Goal: Task Accomplishment & Management: Use online tool/utility

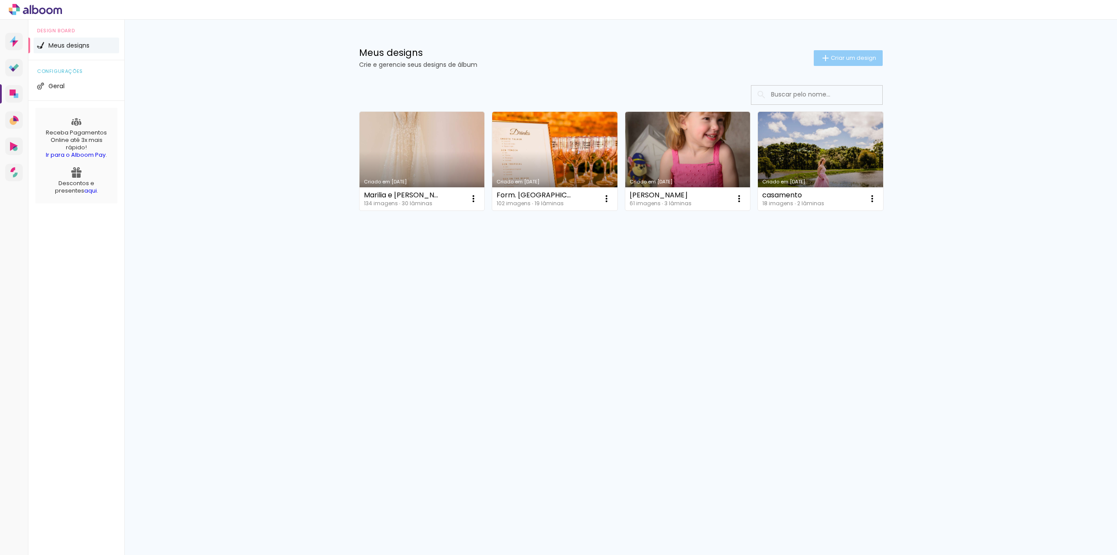
click at [864, 63] on paper-button "Criar um design" at bounding box center [848, 58] width 69 height 16
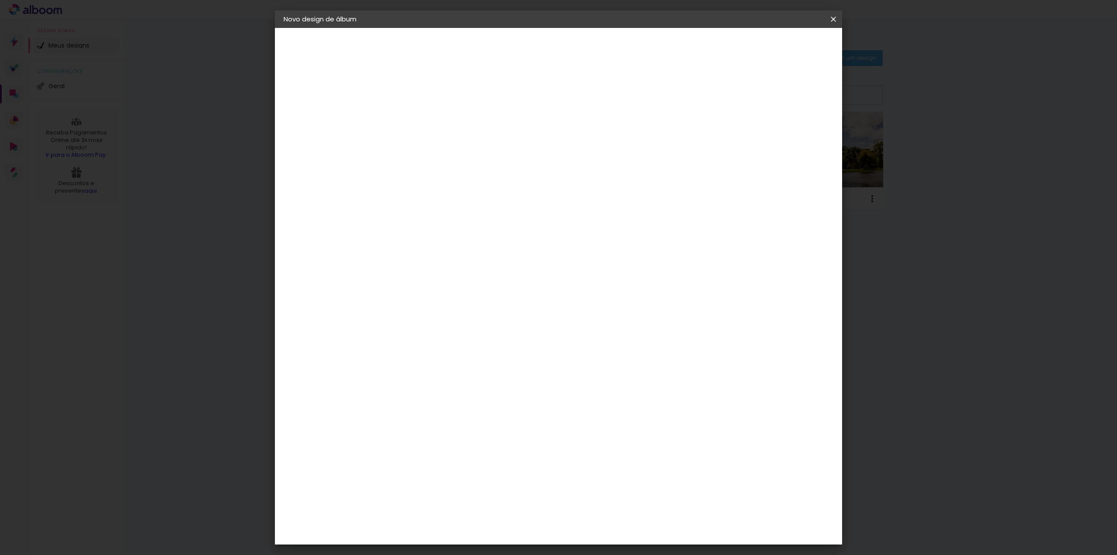
click at [426, 116] on input at bounding box center [426, 117] width 0 height 14
type input "isa"
type paper-input "isa"
click at [0, 0] on slot "Avançar" at bounding box center [0, 0] width 0 height 0
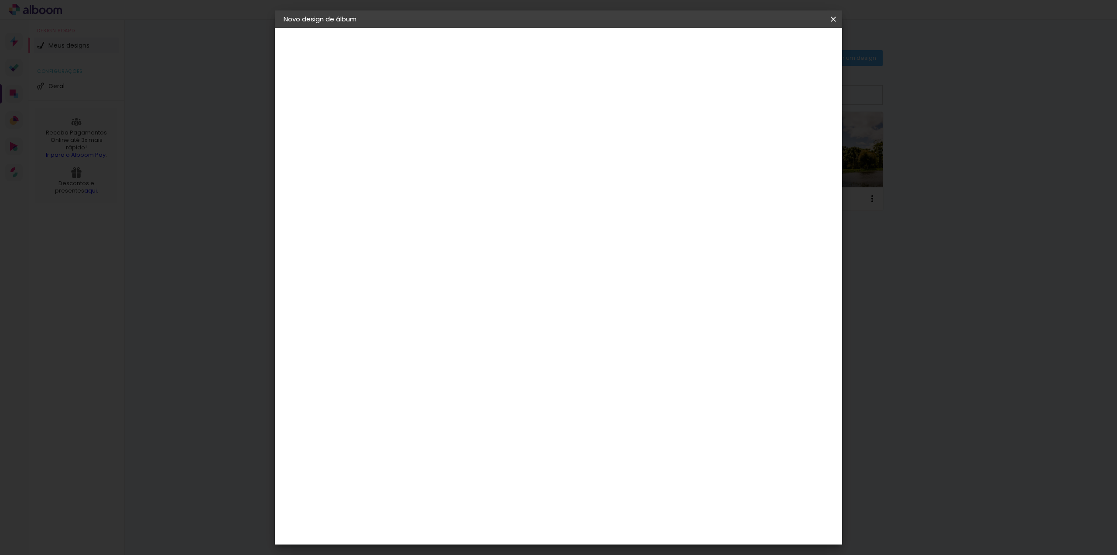
click at [0, 0] on slot "Avançar" at bounding box center [0, 0] width 0 height 0
click at [460, 145] on input "text" at bounding box center [443, 152] width 34 height 14
click at [640, 145] on paper-item "Padrão" at bounding box center [615, 144] width 175 height 17
type input "Padrão"
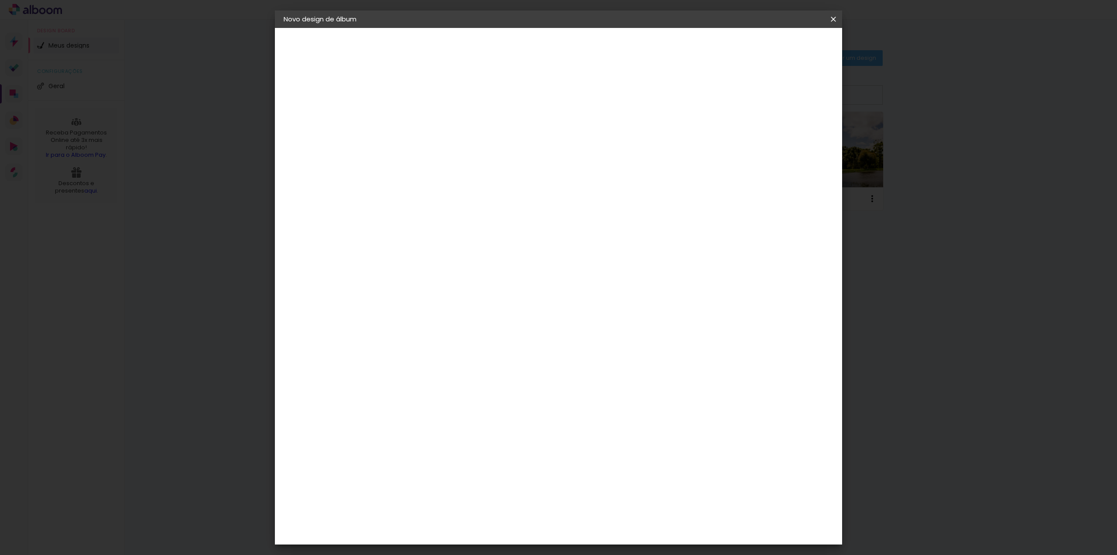
scroll to position [124, 0]
click at [518, 388] on span "30 × 30 cm" at bounding box center [501, 399] width 32 height 23
click at [0, 0] on slot "Avançar" at bounding box center [0, 0] width 0 height 0
type input "3"
type paper-input "3"
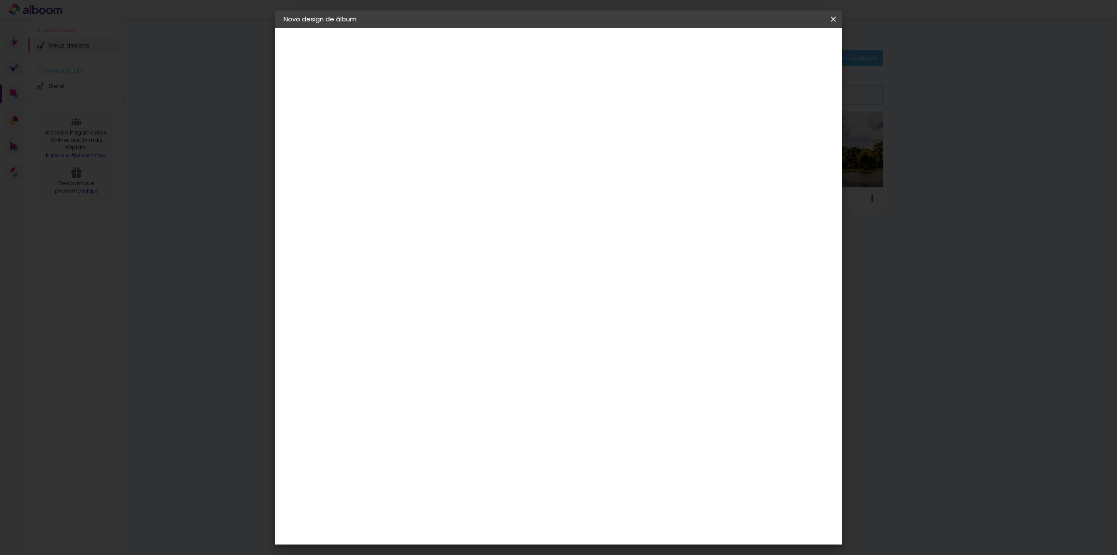
click at [432, 89] on input "3" at bounding box center [420, 94] width 30 height 11
type input "4"
type paper-input "4"
click at [432, 89] on input "4" at bounding box center [420, 94] width 30 height 11
type input "3"
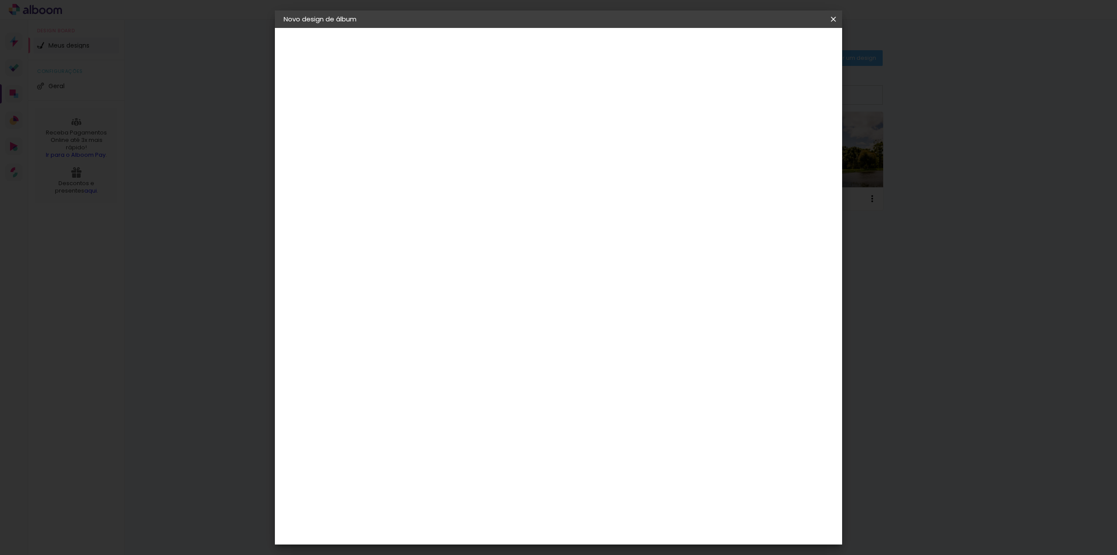
type paper-input "3"
click at [429, 96] on input "3" at bounding box center [420, 94] width 30 height 11
click at [779, 48] on span "Iniciar design" at bounding box center [759, 46] width 40 height 6
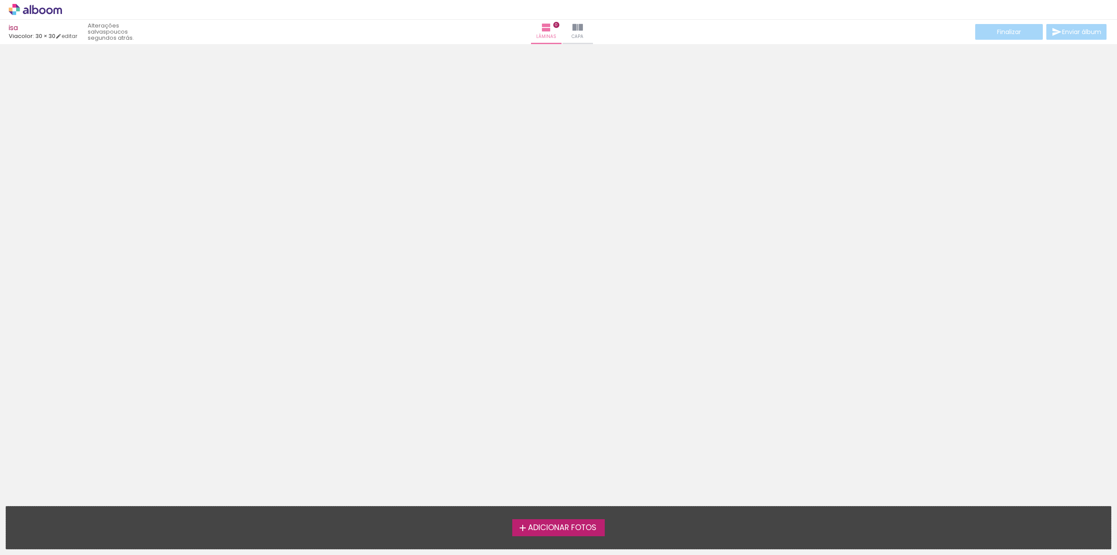
click at [597, 528] on span "Adicionar Fotos" at bounding box center [562, 528] width 69 height 8
click at [0, 0] on input "file" at bounding box center [0, 0] width 0 height 0
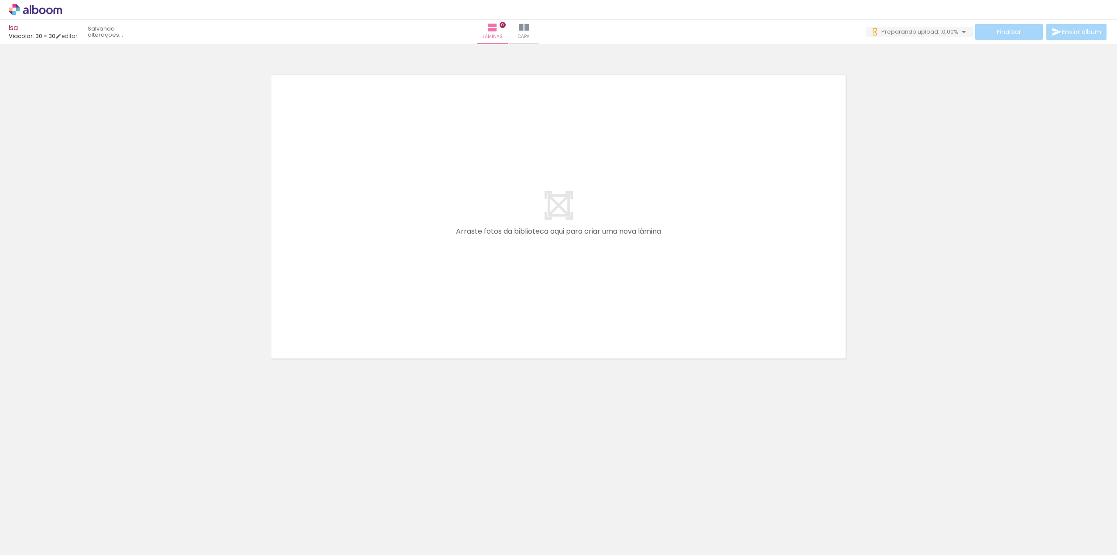
click at [574, 261] on quentale-layouter at bounding box center [558, 216] width 585 height 294
click at [107, 533] on div at bounding box center [87, 525] width 39 height 26
click at [32, 544] on span "Adicionar Fotos" at bounding box center [31, 543] width 26 height 10
click at [0, 0] on input "file" at bounding box center [0, 0] width 0 height 0
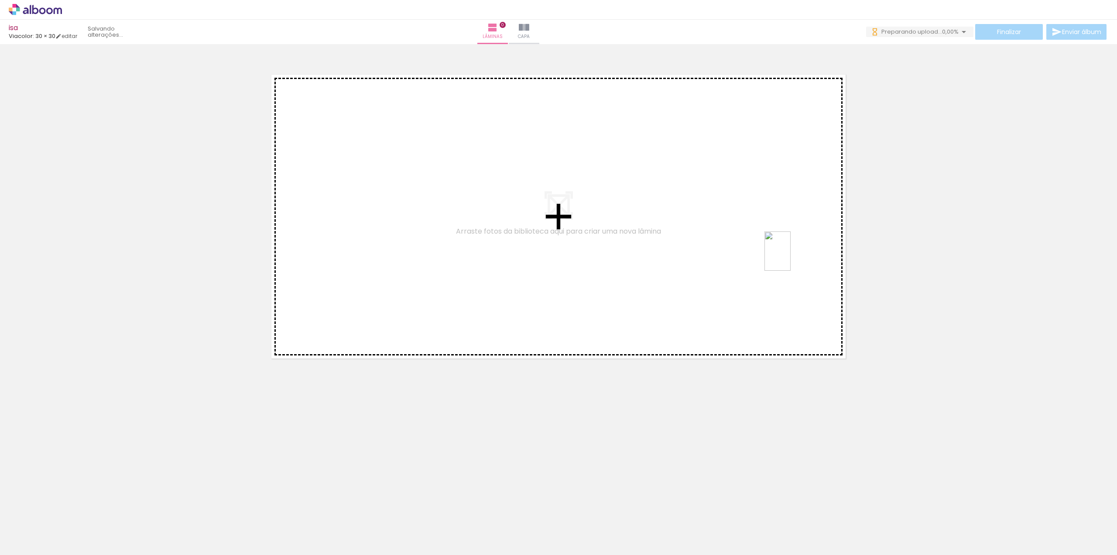
drag, startPoint x: 1085, startPoint y: 526, endPoint x: 760, endPoint y: 234, distance: 437.0
click at [765, 238] on quentale-workspace at bounding box center [558, 277] width 1117 height 555
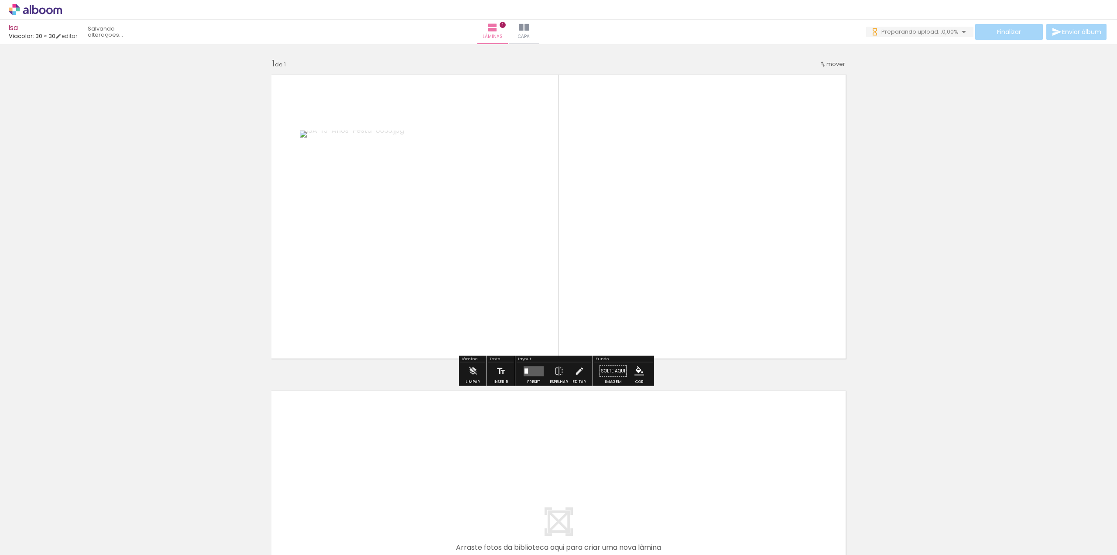
click at [529, 212] on quentale-layouter at bounding box center [558, 216] width 585 height 294
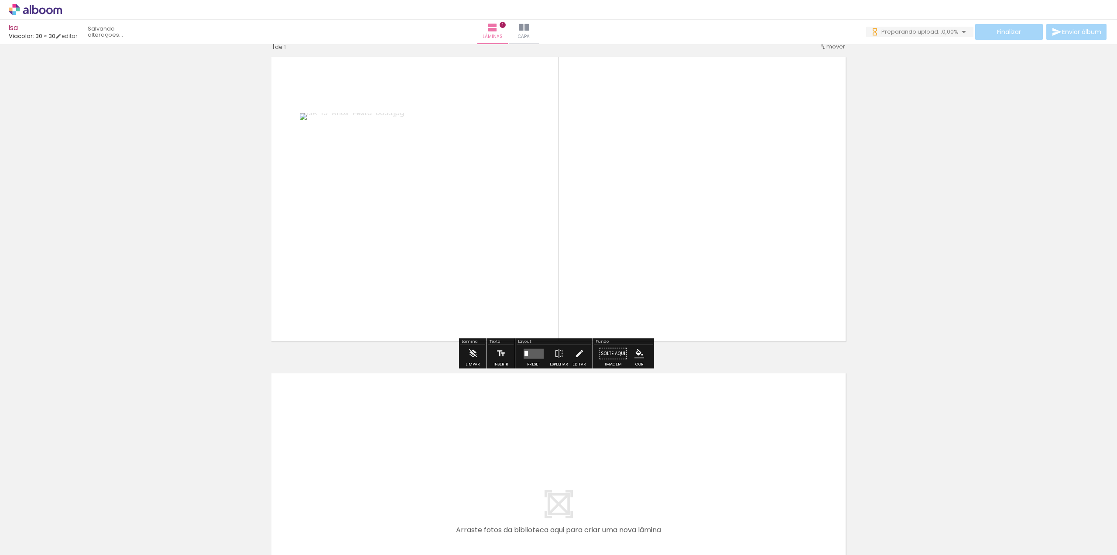
click at [535, 347] on div at bounding box center [534, 353] width 24 height 17
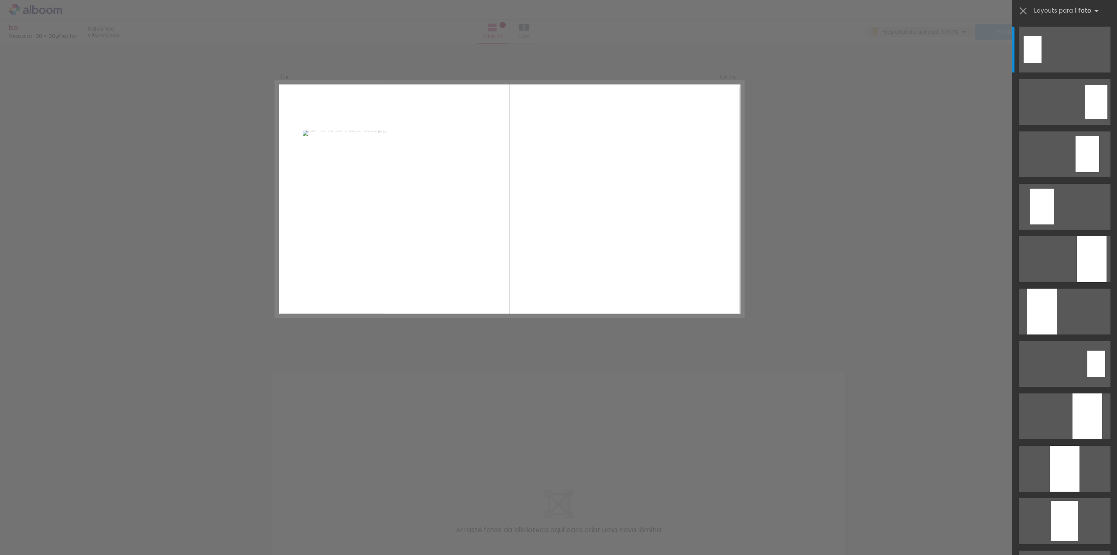
scroll to position [0, 0]
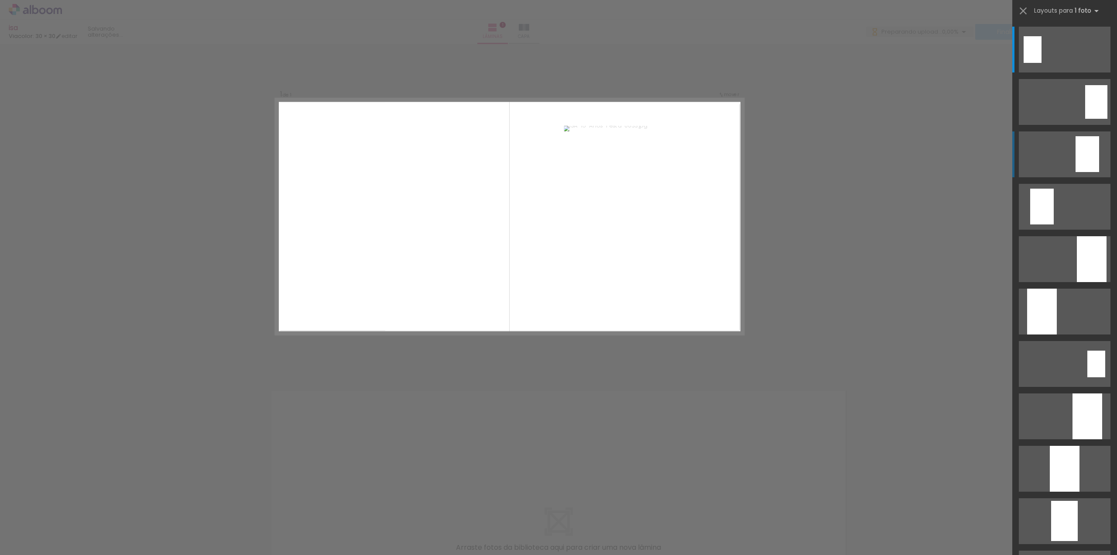
click at [1042, 63] on div at bounding box center [1033, 49] width 18 height 27
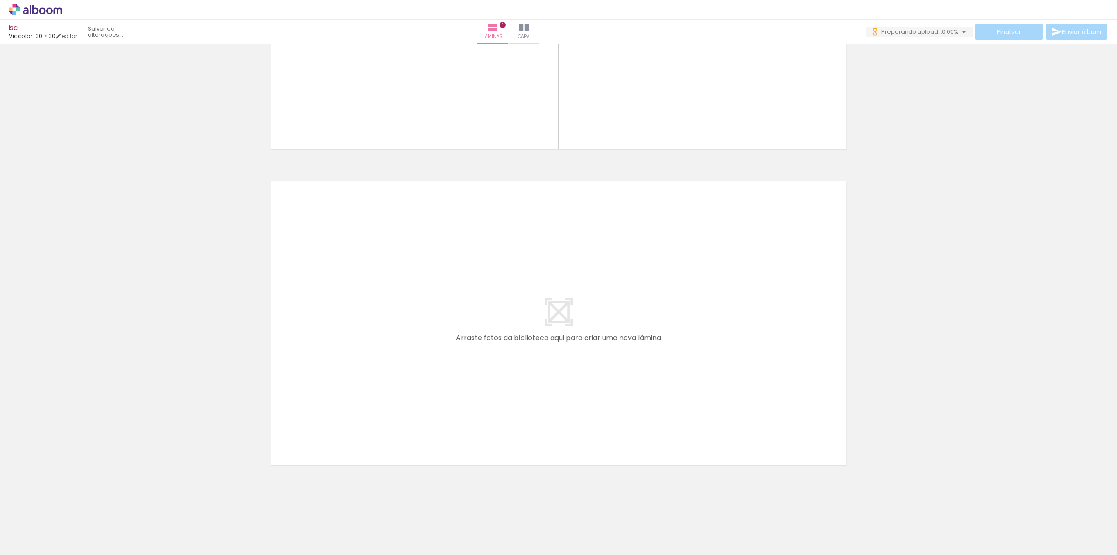
click at [134, 527] on div at bounding box center [136, 525] width 43 height 29
click at [156, 526] on div at bounding box center [136, 525] width 39 height 26
click at [146, 533] on div at bounding box center [136, 525] width 43 height 29
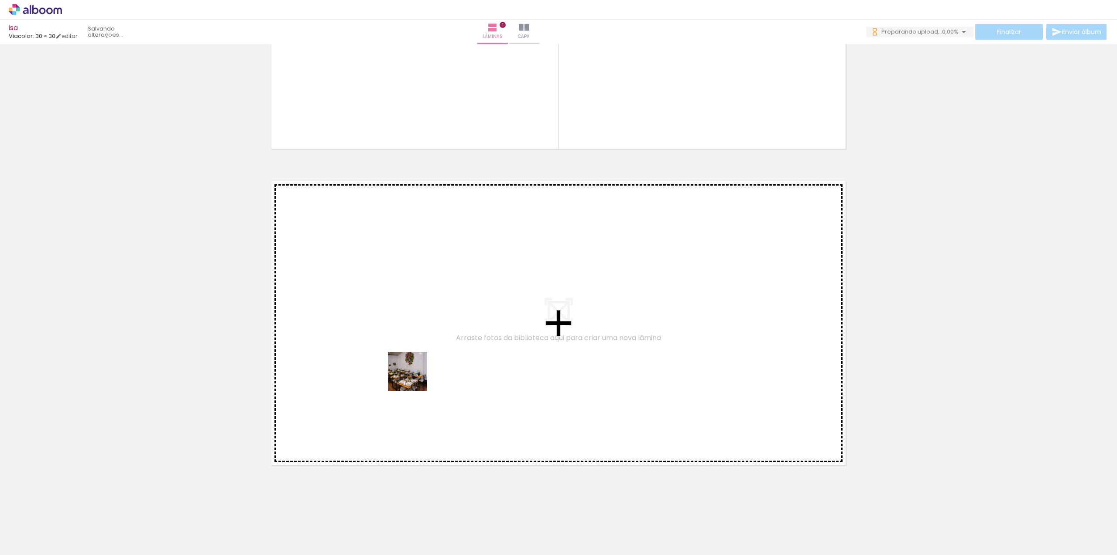
drag, startPoint x: 146, startPoint y: 533, endPoint x: 473, endPoint y: 345, distance: 376.9
click at [473, 345] on quentale-workspace at bounding box center [558, 277] width 1117 height 555
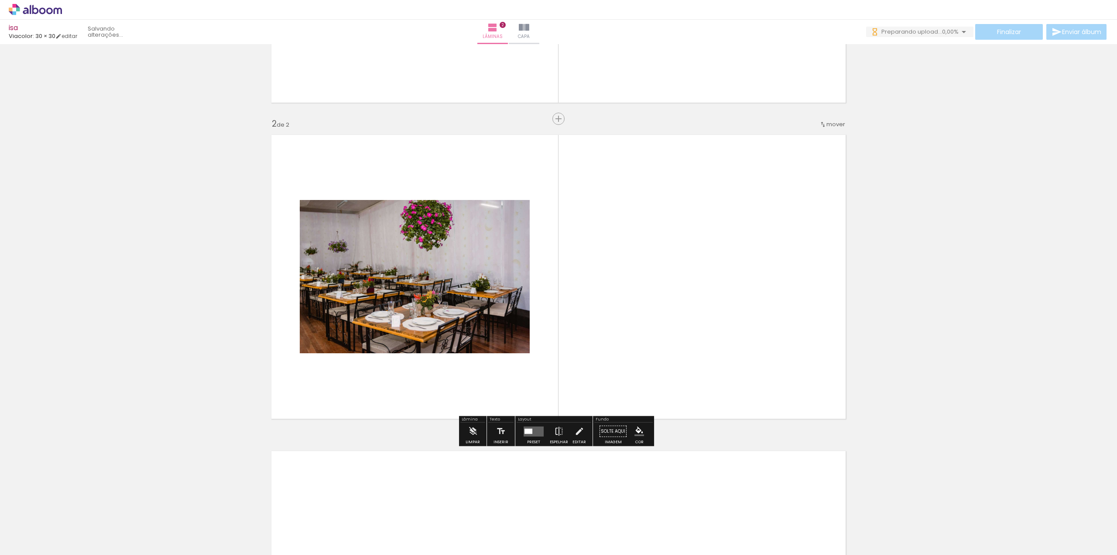
scroll to position [260, 0]
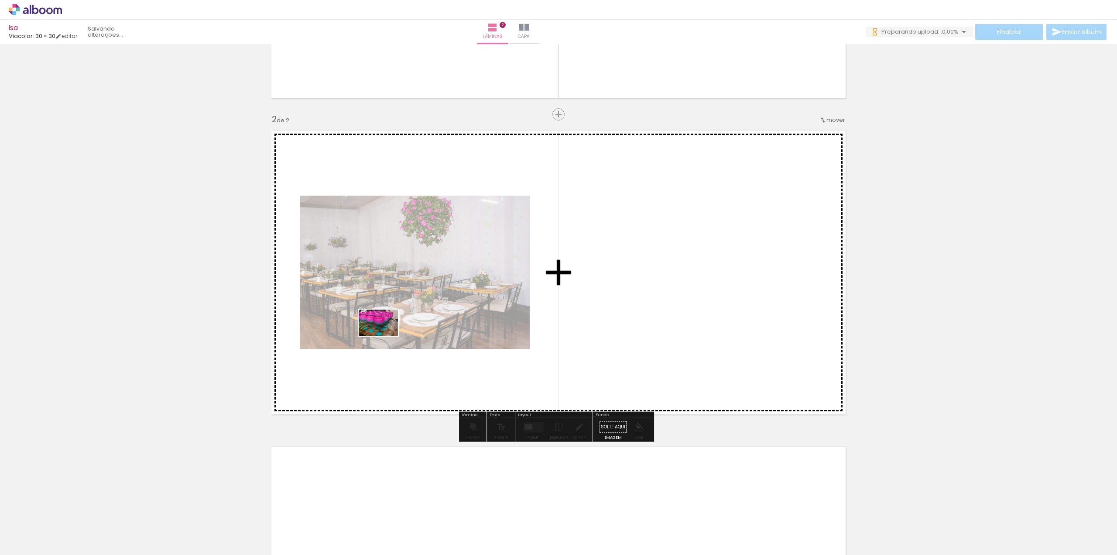
drag, startPoint x: 177, startPoint y: 528, endPoint x: 387, endPoint y: 333, distance: 286.2
click at [386, 334] on quentale-workspace at bounding box center [558, 277] width 1117 height 555
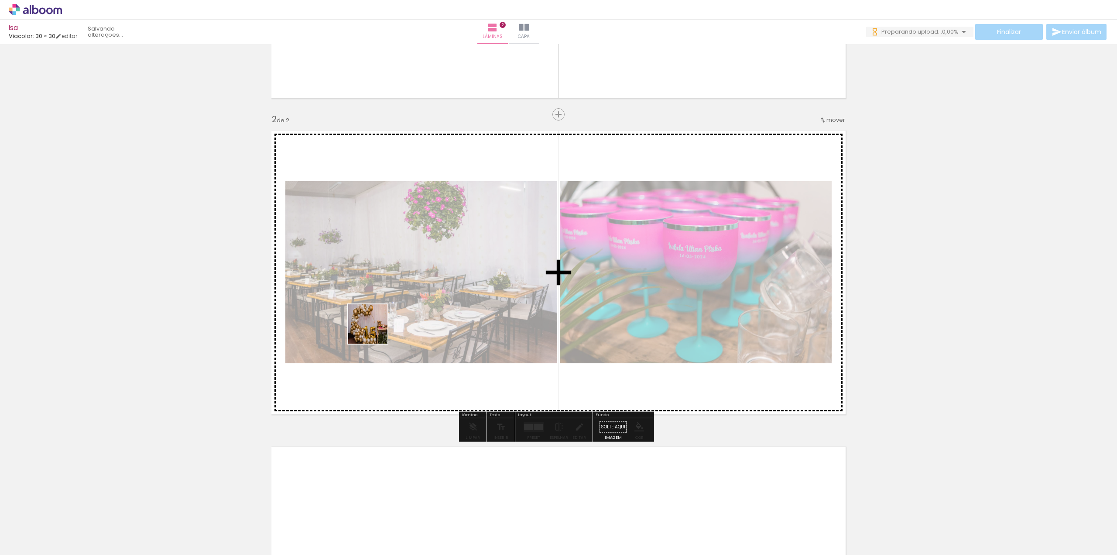
drag, startPoint x: 227, startPoint y: 522, endPoint x: 382, endPoint y: 314, distance: 259.5
click at [382, 314] on quentale-workspace at bounding box center [558, 277] width 1117 height 555
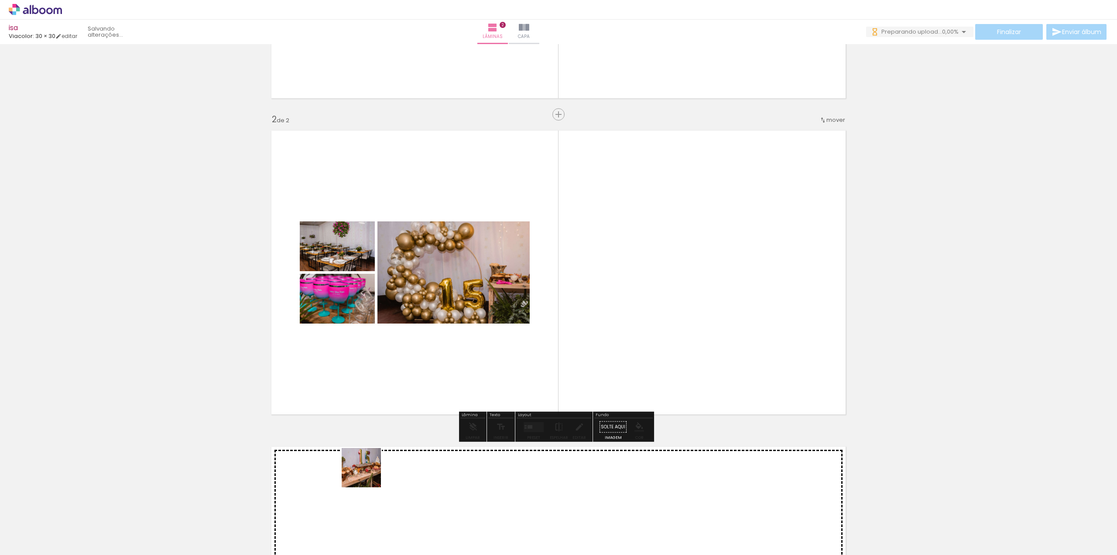
drag, startPoint x: 289, startPoint y: 528, endPoint x: 626, endPoint y: 319, distance: 396.4
click at [626, 325] on quentale-workspace at bounding box center [558, 277] width 1117 height 555
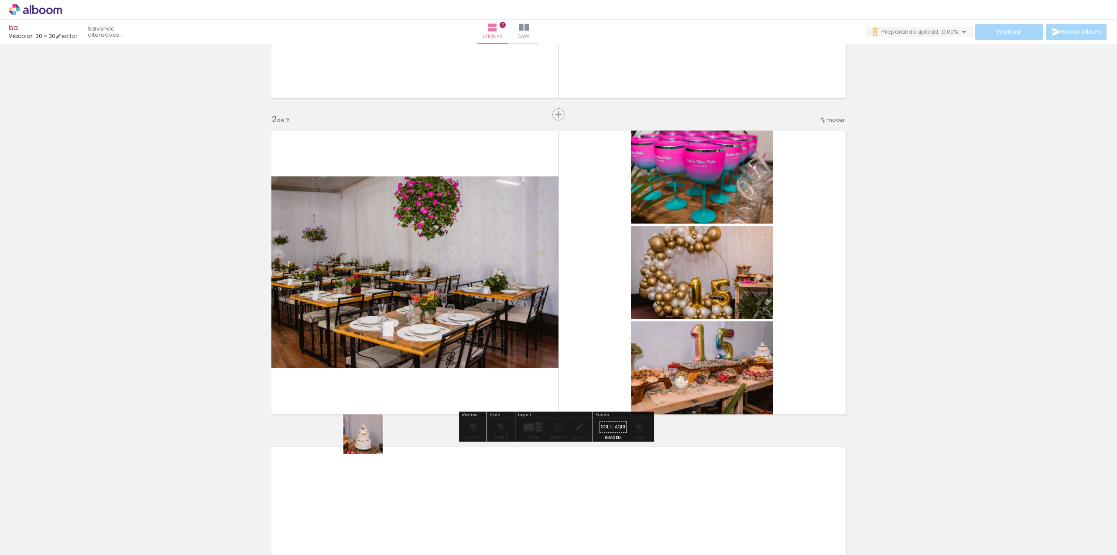
drag, startPoint x: 327, startPoint y: 527, endPoint x: 394, endPoint y: 379, distance: 161.7
click at [394, 379] on quentale-workspace at bounding box center [558, 277] width 1117 height 555
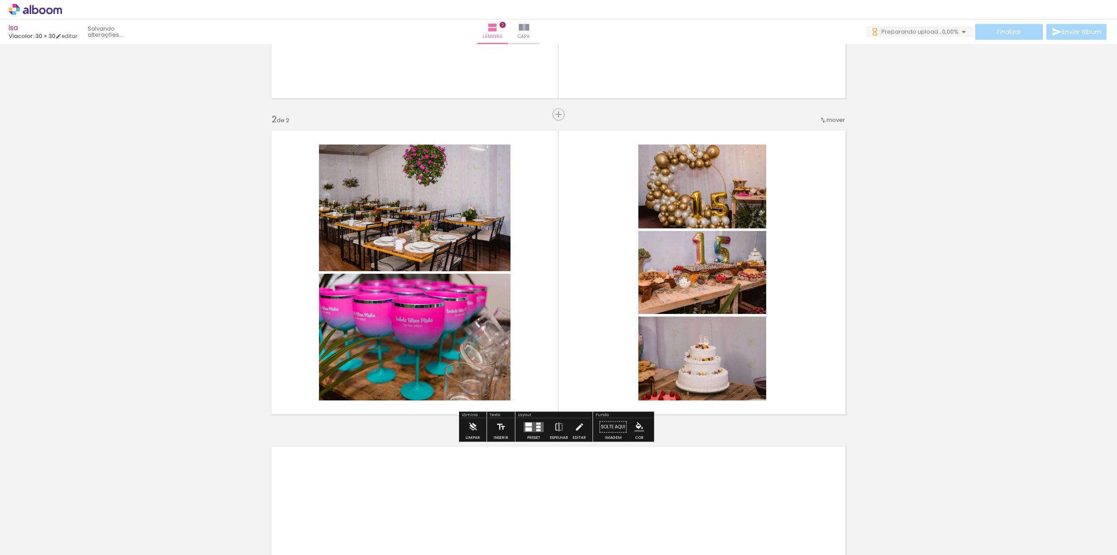
drag, startPoint x: 378, startPoint y: 526, endPoint x: 398, endPoint y: 391, distance: 136.8
click at [398, 391] on quentale-workspace at bounding box center [558, 277] width 1117 height 555
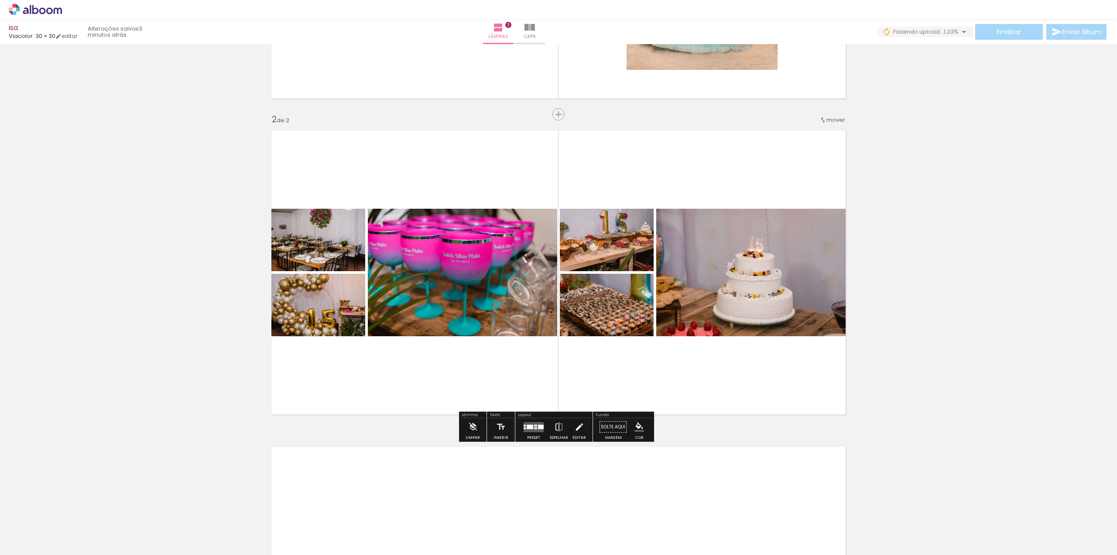
click at [531, 426] on quentale-layouter at bounding box center [534, 427] width 20 height 10
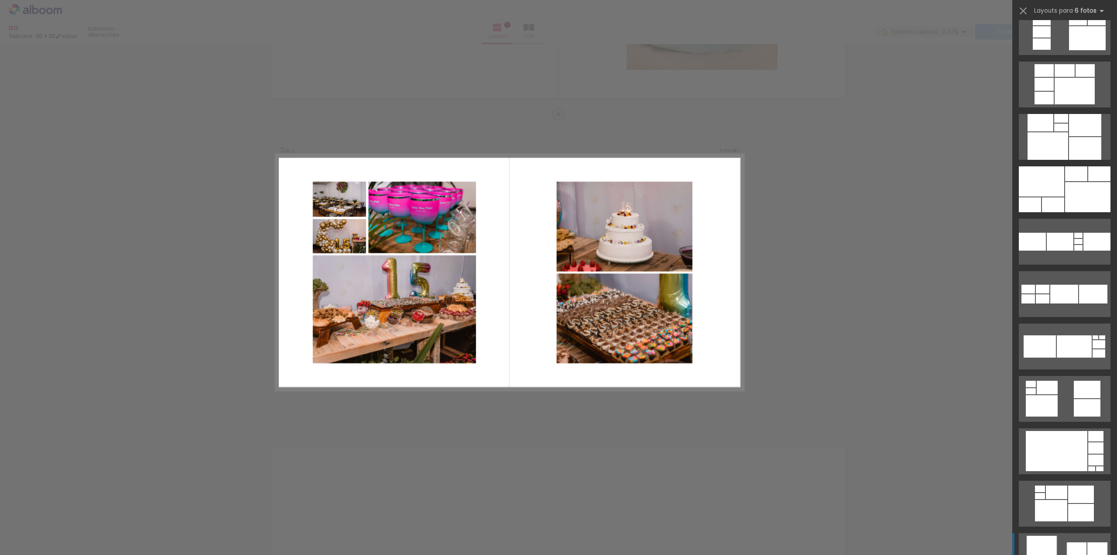
scroll to position [611, 0]
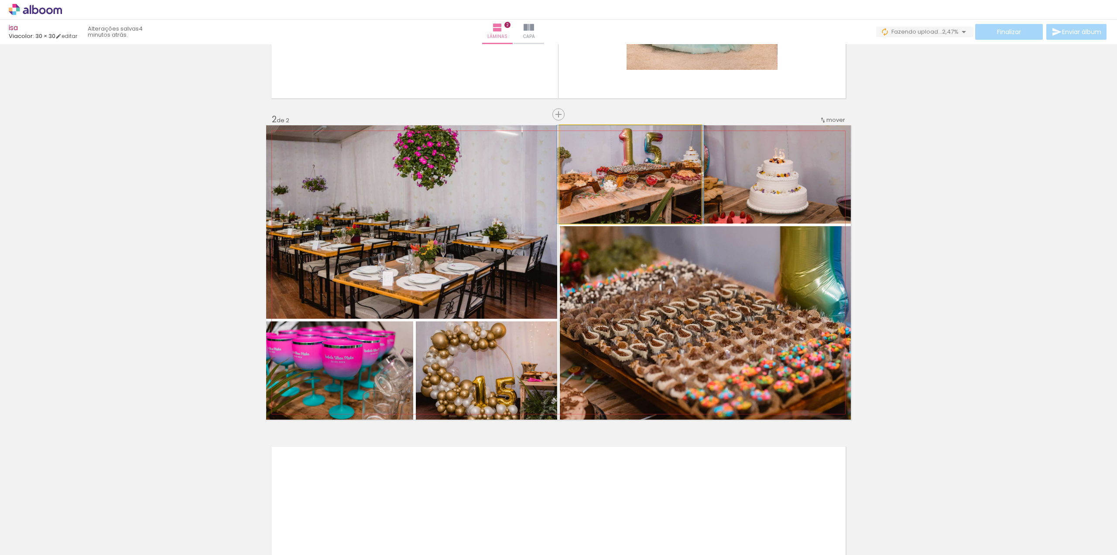
click at [655, 190] on quentale-photo at bounding box center [630, 174] width 141 height 98
click at [651, 176] on quentale-photo at bounding box center [630, 174] width 141 height 98
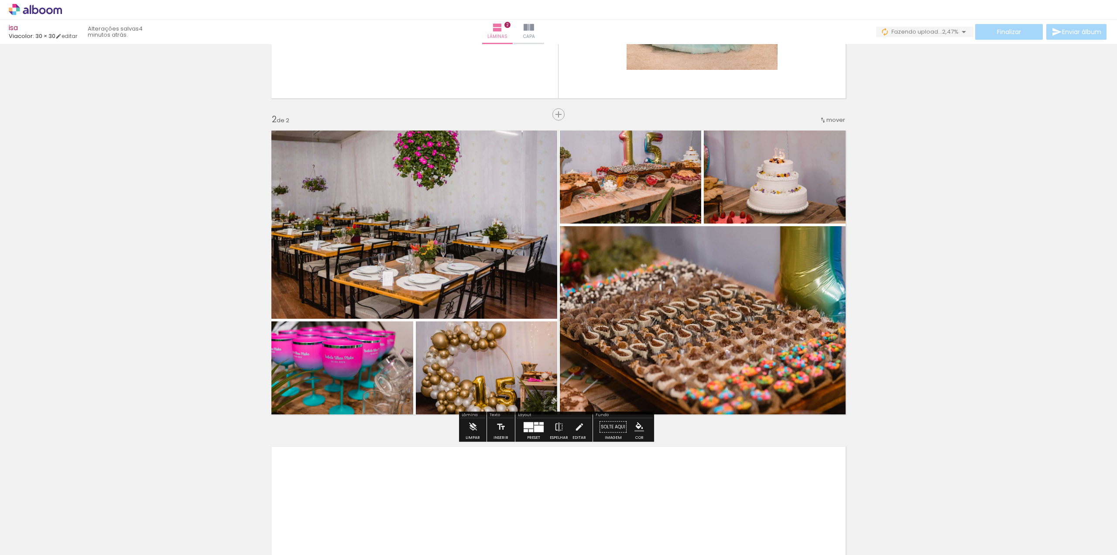
click at [357, 182] on quentale-photo at bounding box center [411, 221] width 291 height 193
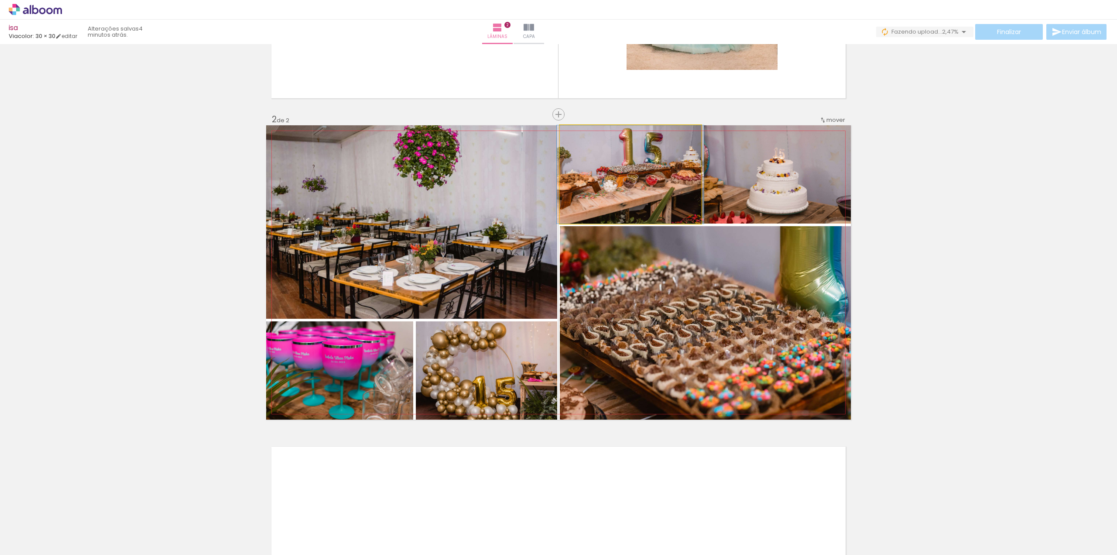
click at [638, 182] on quentale-photo at bounding box center [630, 174] width 141 height 98
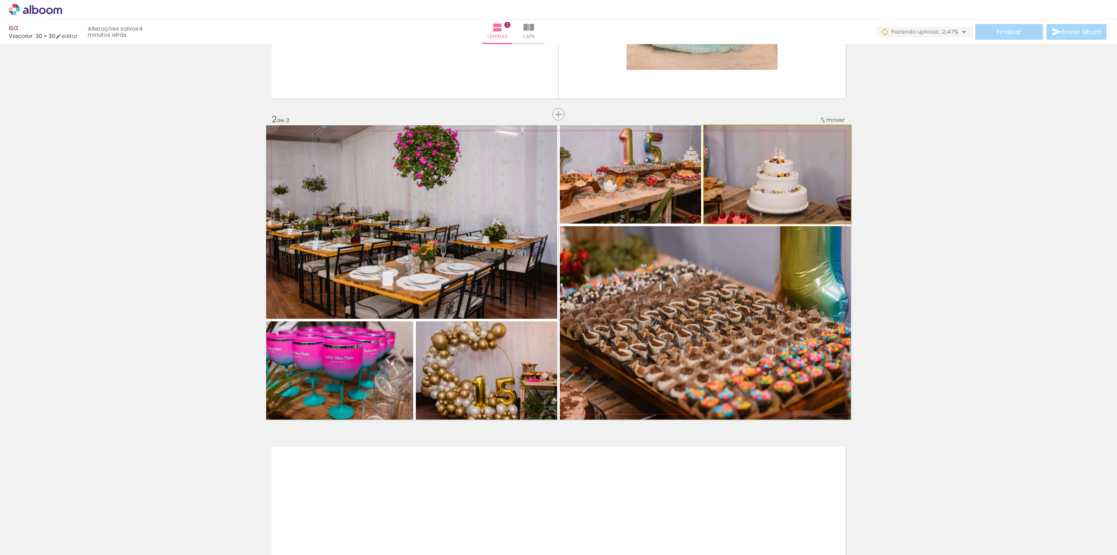
click at [735, 170] on quentale-photo at bounding box center [777, 174] width 147 height 98
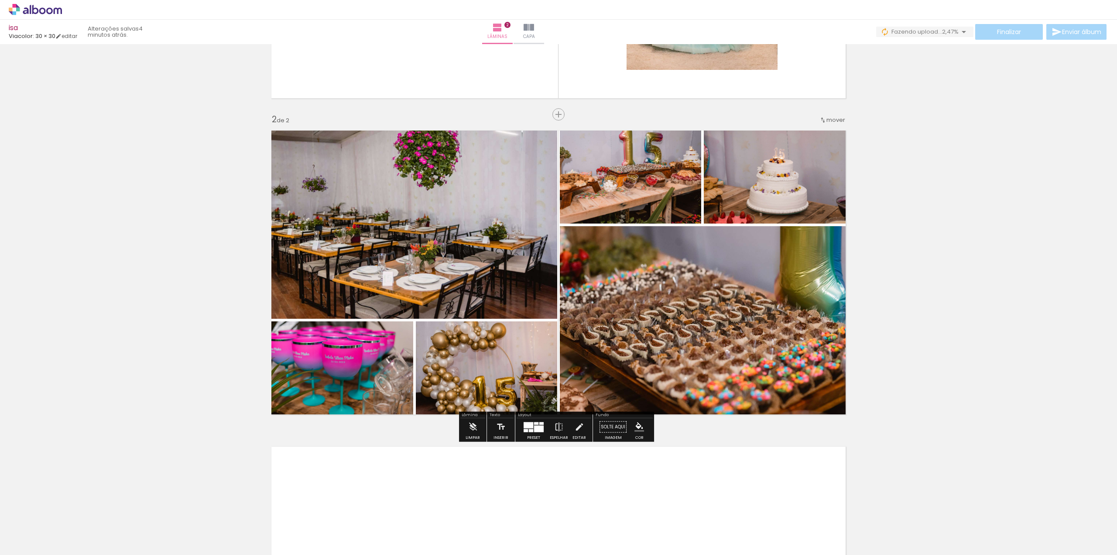
click at [711, 314] on quentale-photo at bounding box center [705, 322] width 291 height 193
click at [525, 354] on quentale-photo at bounding box center [486, 370] width 141 height 98
click at [369, 375] on quentale-photo at bounding box center [339, 370] width 147 height 98
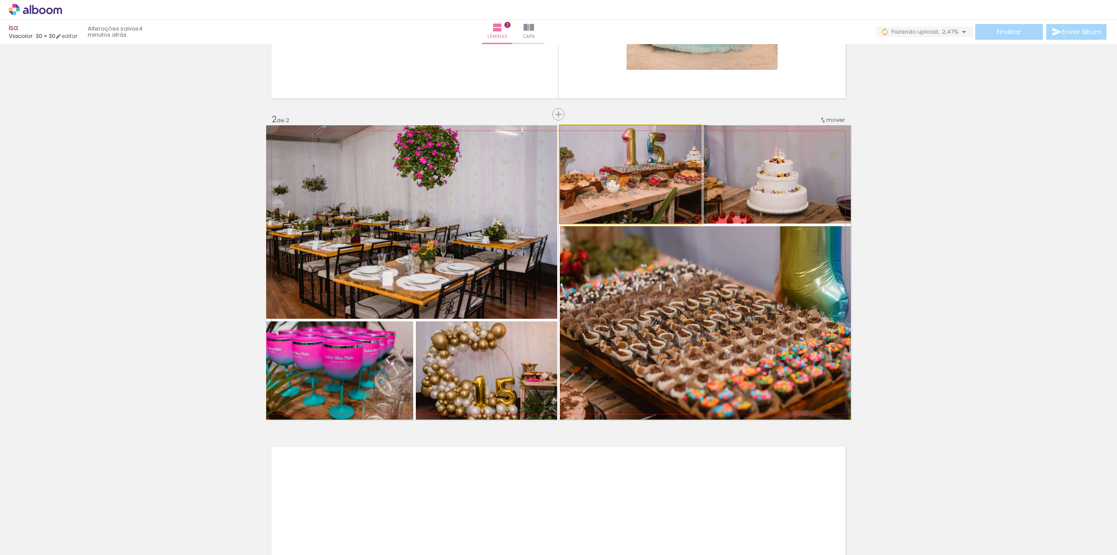
drag, startPoint x: 649, startPoint y: 178, endPoint x: 655, endPoint y: 199, distance: 21.0
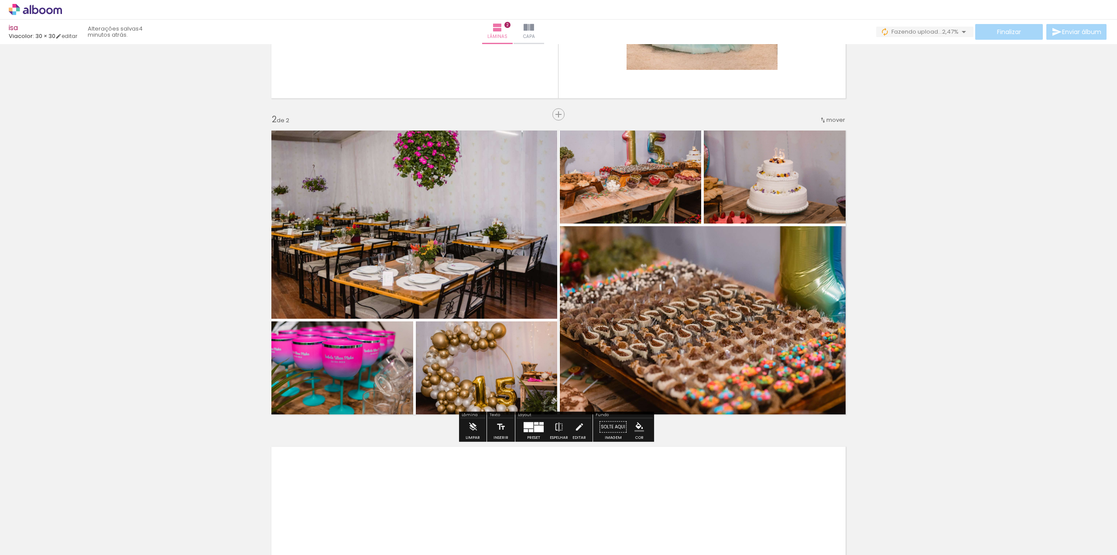
click at [498, 225] on quentale-photo at bounding box center [411, 221] width 291 height 193
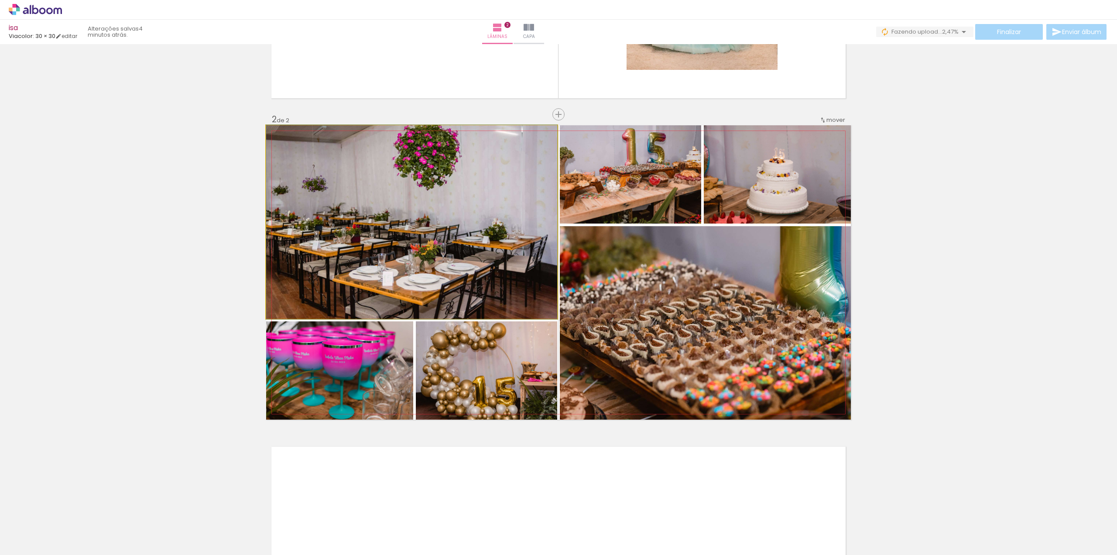
click at [498, 225] on quentale-photo at bounding box center [411, 221] width 291 height 193
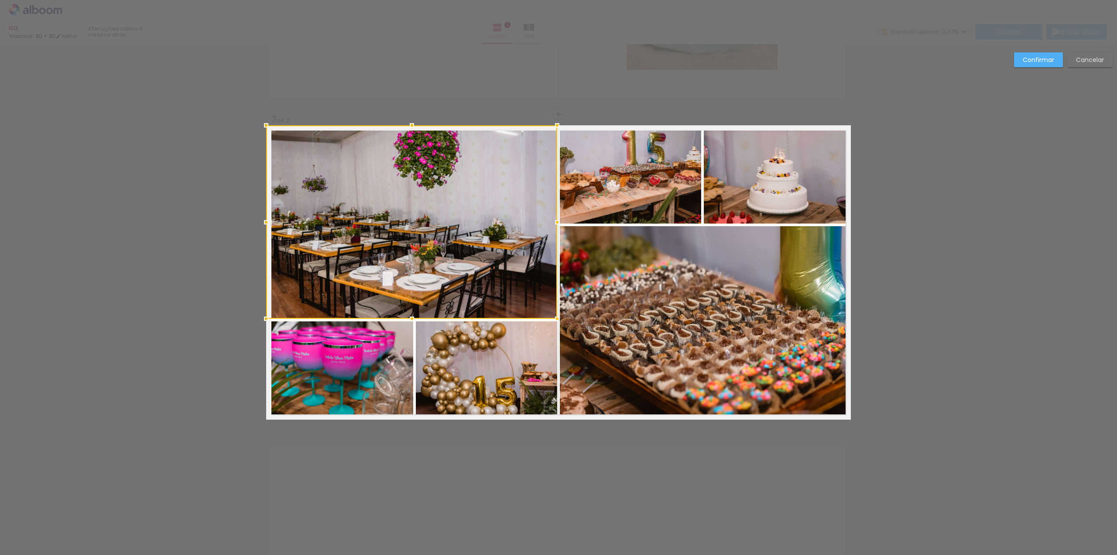
click at [333, 179] on div at bounding box center [411, 221] width 291 height 193
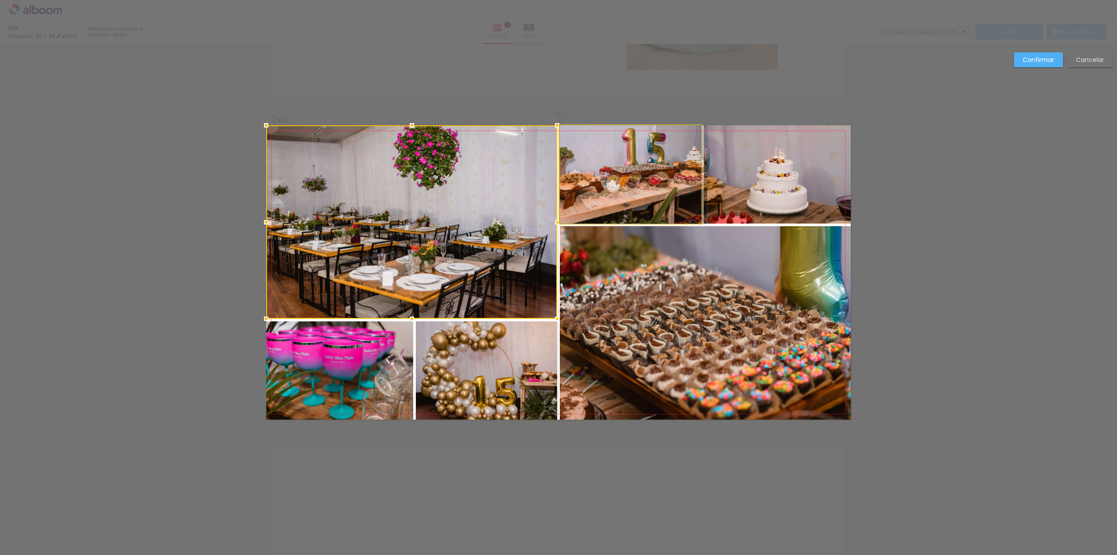
click at [583, 187] on quentale-photo at bounding box center [630, 174] width 141 height 98
click at [761, 177] on quentale-photo at bounding box center [777, 174] width 147 height 98
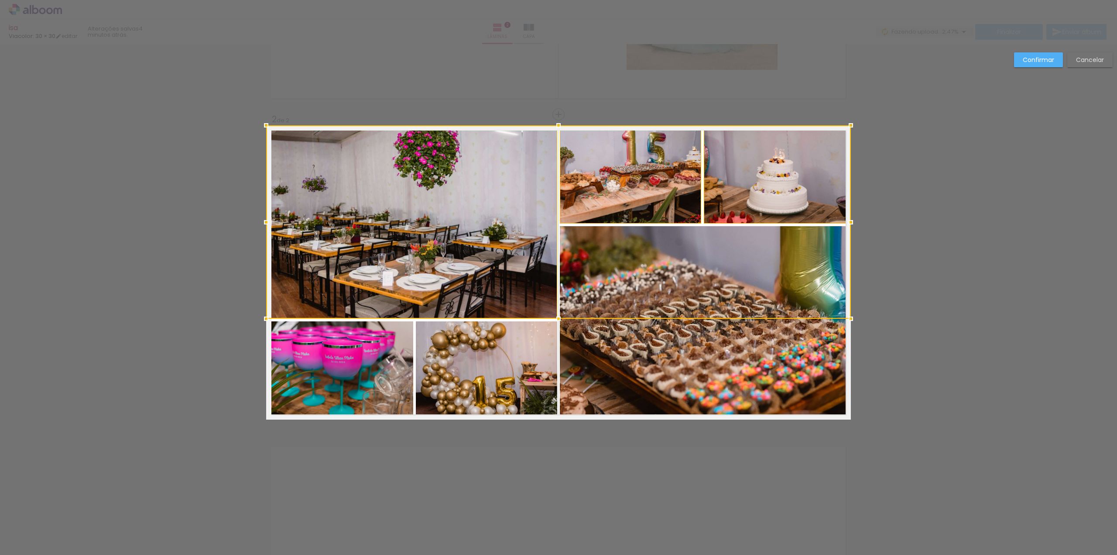
click at [756, 285] on div at bounding box center [558, 221] width 585 height 193
click at [501, 366] on div at bounding box center [558, 272] width 585 height 294
click at [388, 374] on div at bounding box center [558, 272] width 585 height 294
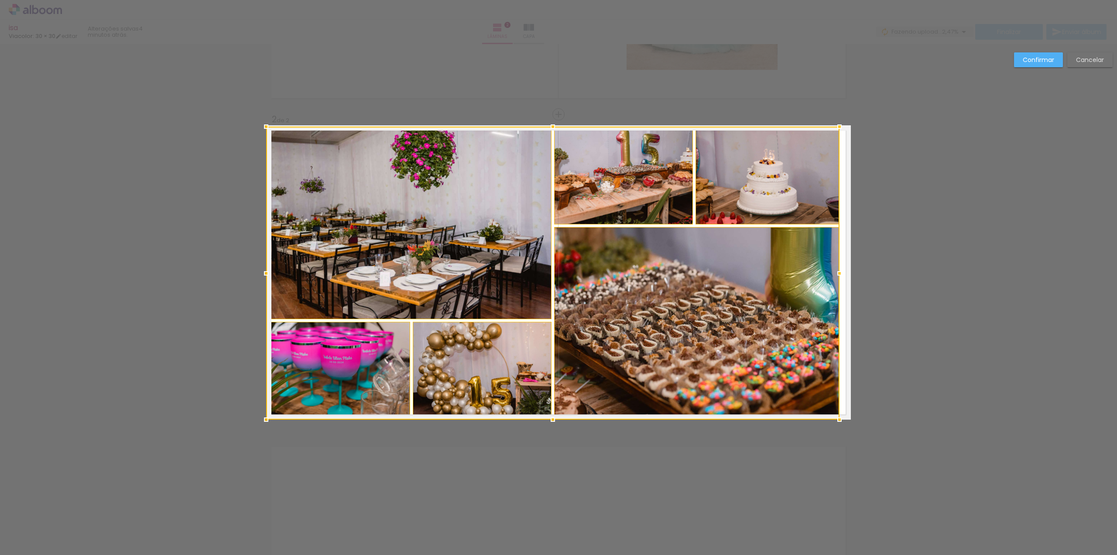
drag, startPoint x: 847, startPoint y: 124, endPoint x: 835, endPoint y: 127, distance: 11.9
click at [835, 127] on div at bounding box center [839, 126] width 17 height 17
click at [0, 0] on slot "Cancelar" at bounding box center [0, 0] width 0 height 0
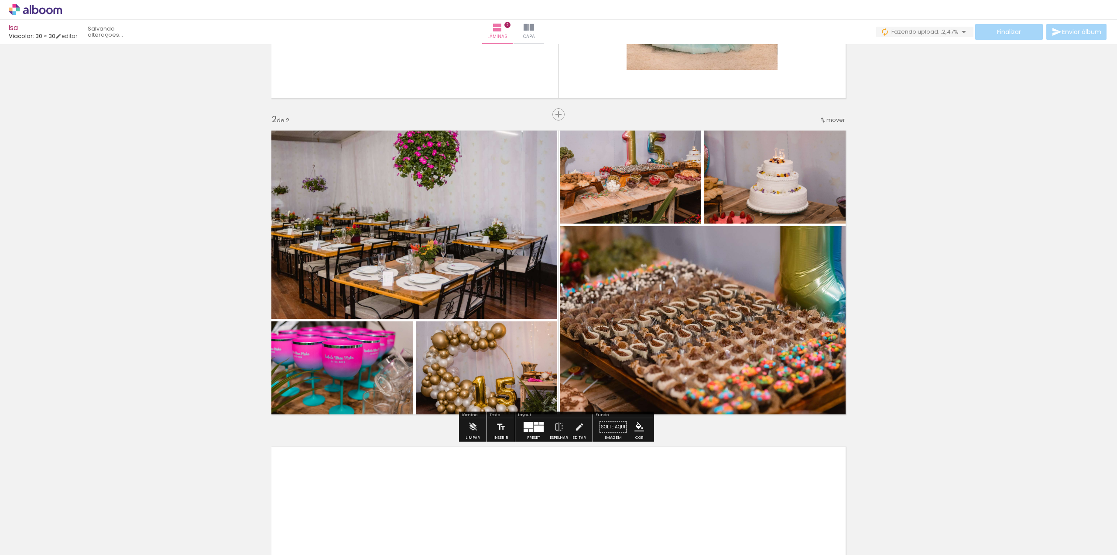
click at [734, 209] on quentale-photo at bounding box center [777, 174] width 147 height 98
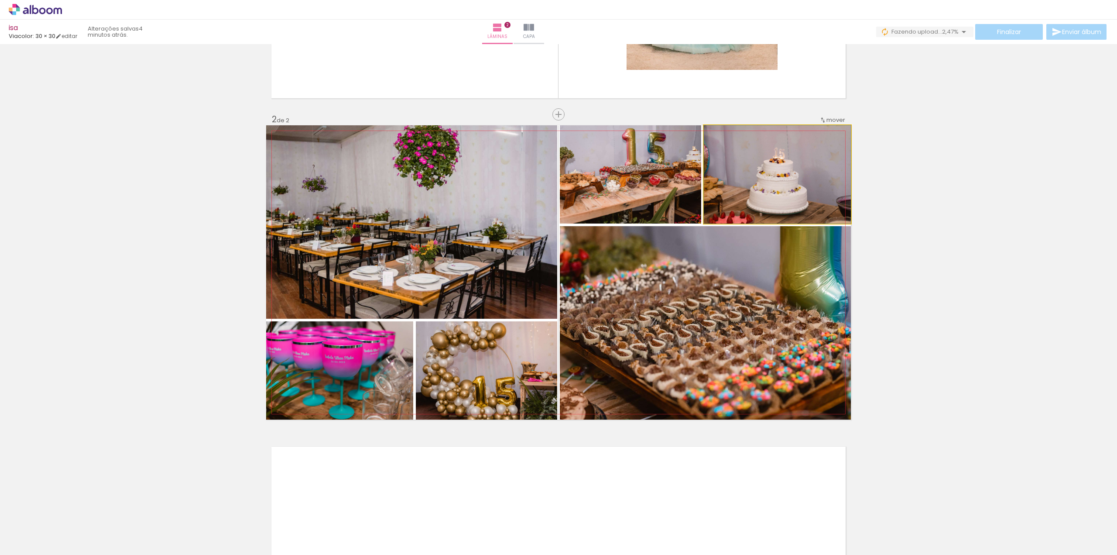
click at [734, 209] on quentale-photo at bounding box center [777, 174] width 147 height 98
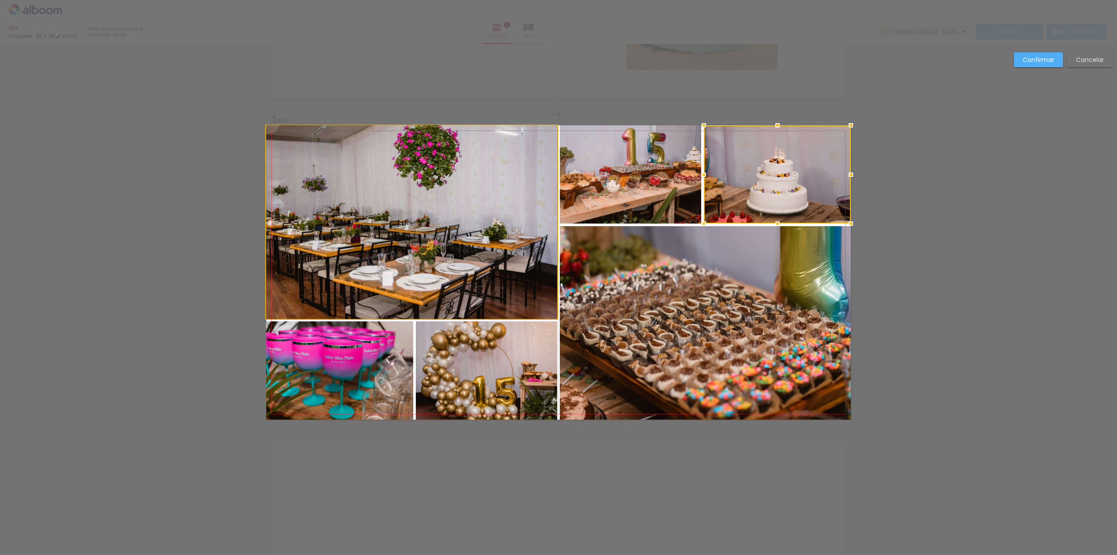
click at [519, 200] on quentale-photo at bounding box center [411, 221] width 291 height 193
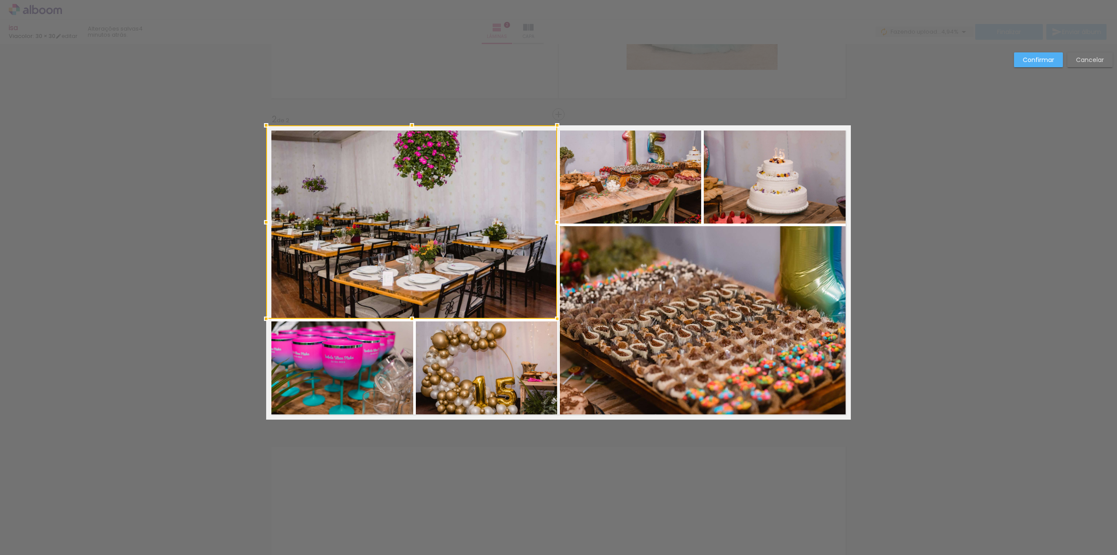
click at [609, 183] on quentale-photo at bounding box center [630, 174] width 141 height 98
click at [738, 179] on quentale-photo at bounding box center [777, 174] width 147 height 98
click at [727, 287] on div at bounding box center [558, 221] width 585 height 193
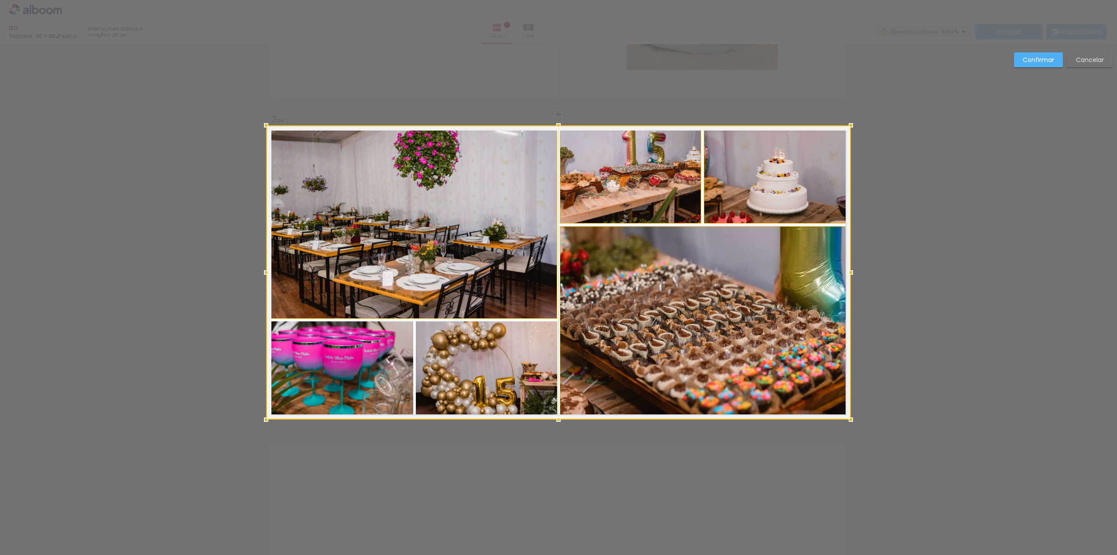
click at [511, 349] on div at bounding box center [558, 272] width 585 height 294
click at [384, 369] on div at bounding box center [558, 272] width 585 height 294
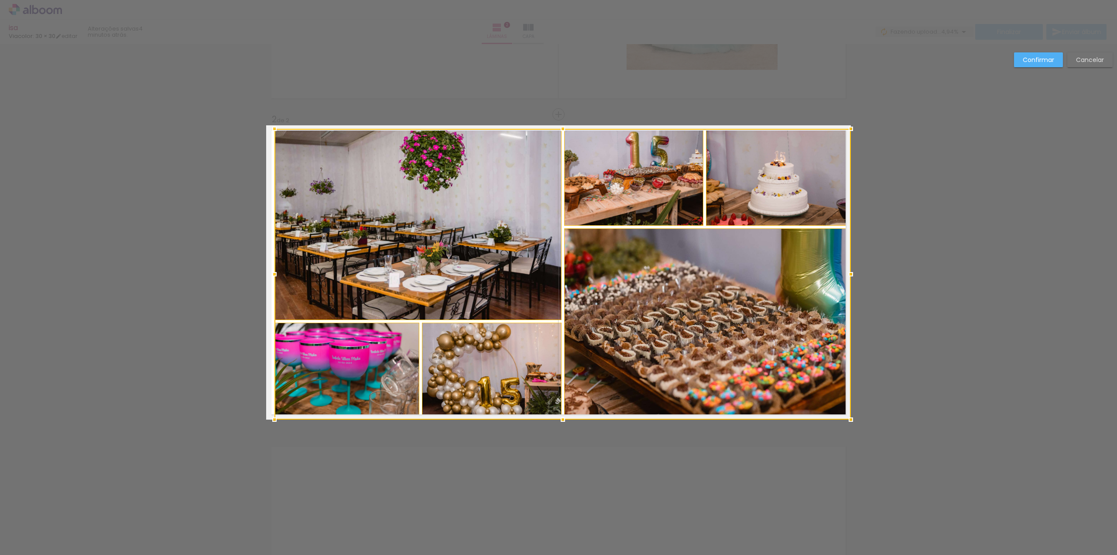
drag, startPoint x: 261, startPoint y: 124, endPoint x: 269, endPoint y: 128, distance: 9.4
click at [269, 128] on div at bounding box center [274, 128] width 17 height 17
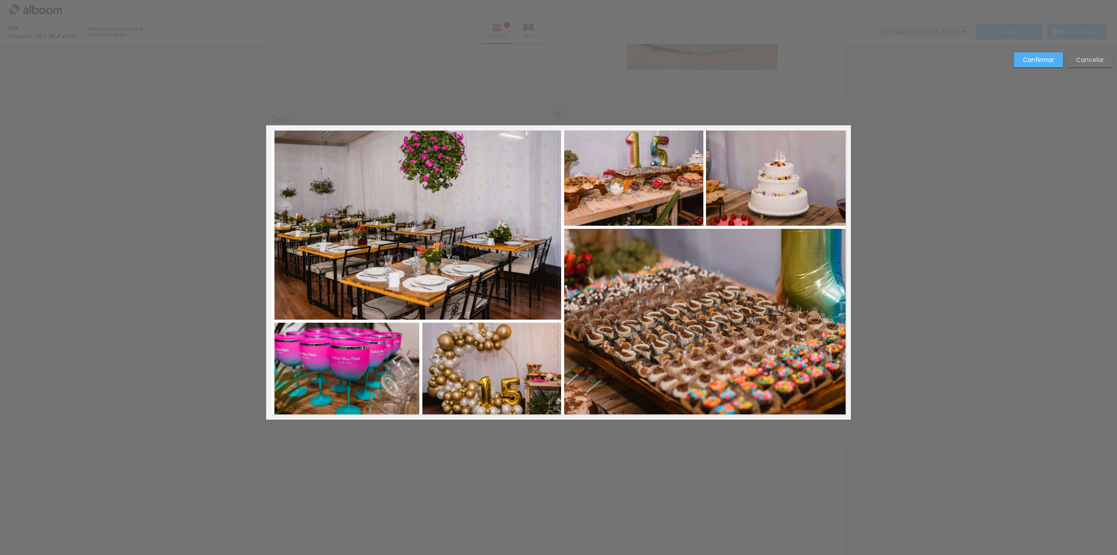
click at [817, 151] on quentale-photo at bounding box center [778, 177] width 145 height 97
drag, startPoint x: 849, startPoint y: 130, endPoint x: 841, endPoint y: 132, distance: 8.2
click at [841, 132] on div at bounding box center [844, 131] width 17 height 17
click at [0, 0] on slot "Cancelar" at bounding box center [0, 0] width 0 height 0
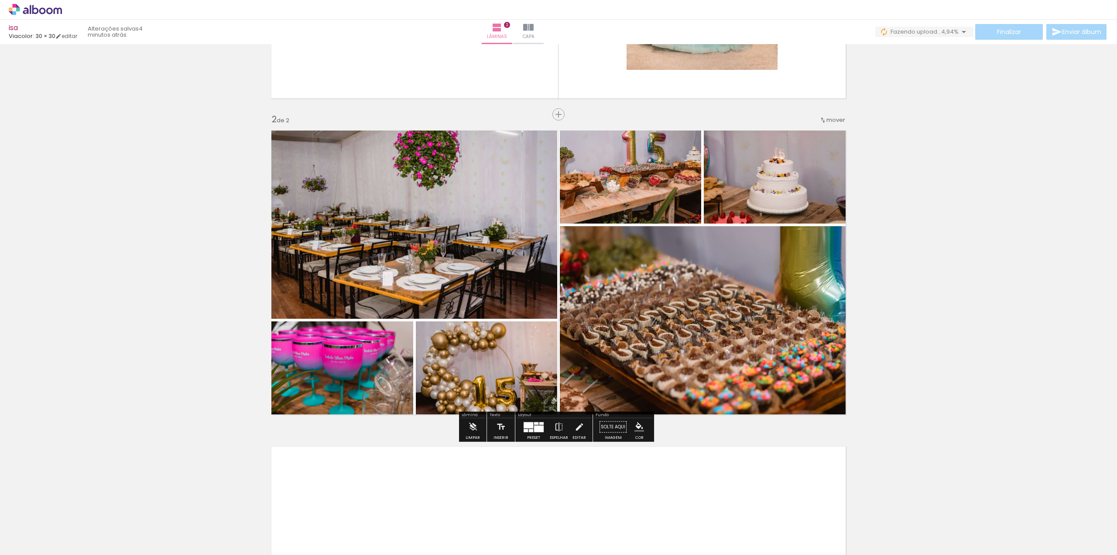
click at [597, 220] on quentale-photo at bounding box center [630, 174] width 141 height 98
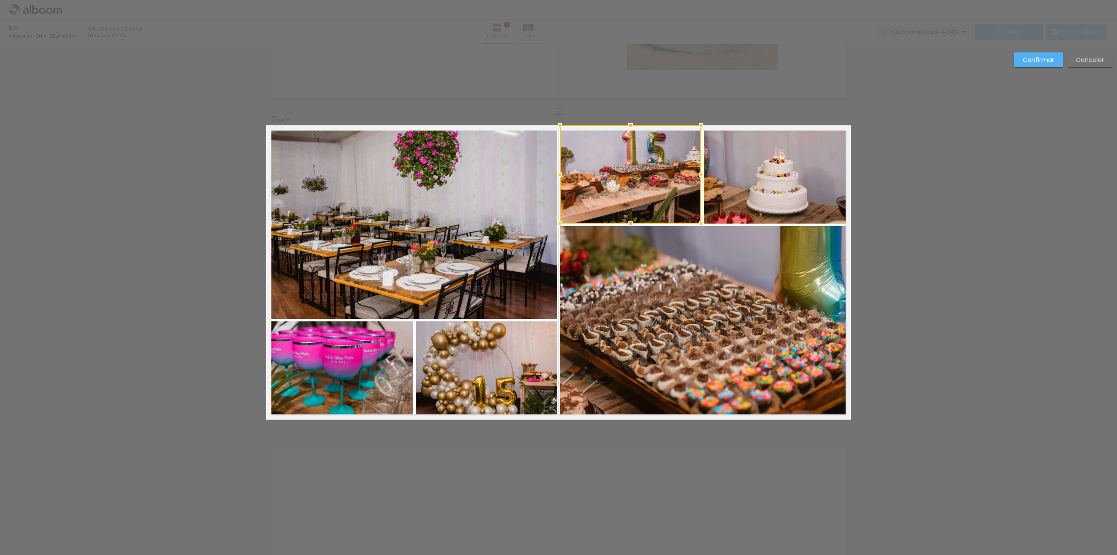
click at [444, 217] on quentale-photo at bounding box center [411, 221] width 291 height 193
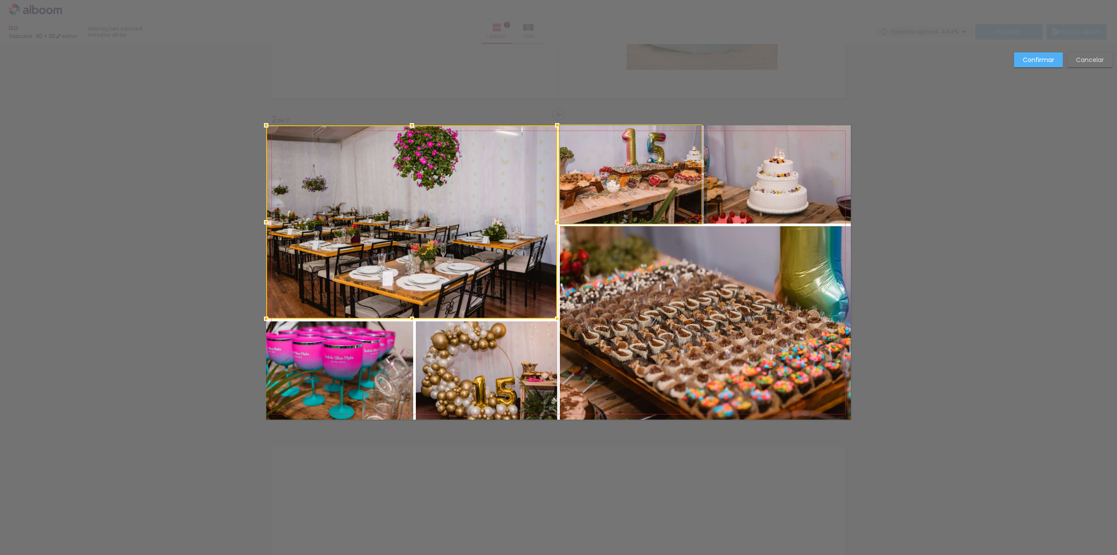
click at [597, 185] on quentale-photo at bounding box center [630, 174] width 141 height 98
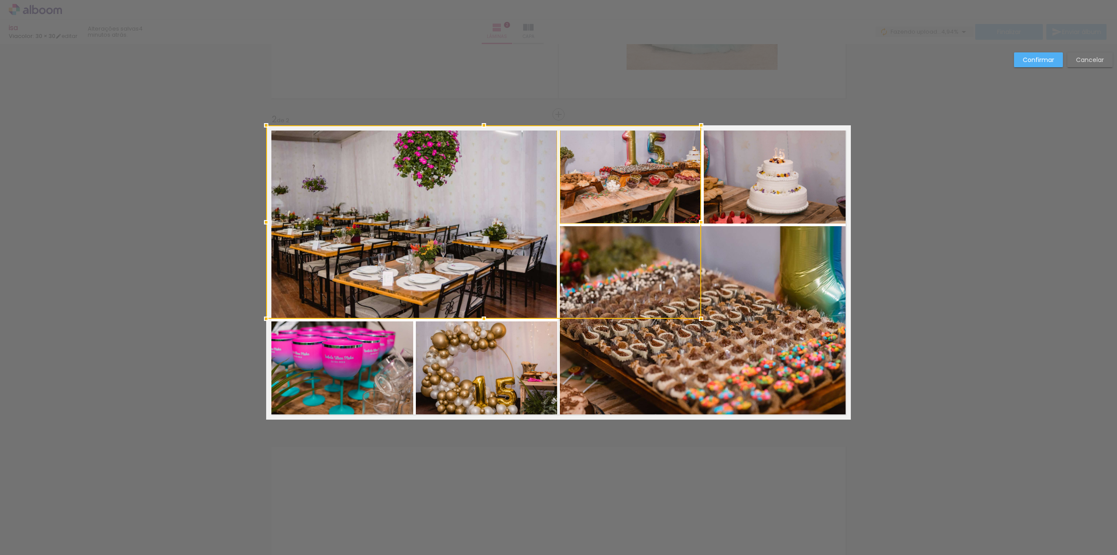
click at [754, 182] on quentale-photo at bounding box center [777, 174] width 147 height 98
click at [745, 281] on div at bounding box center [558, 221] width 585 height 193
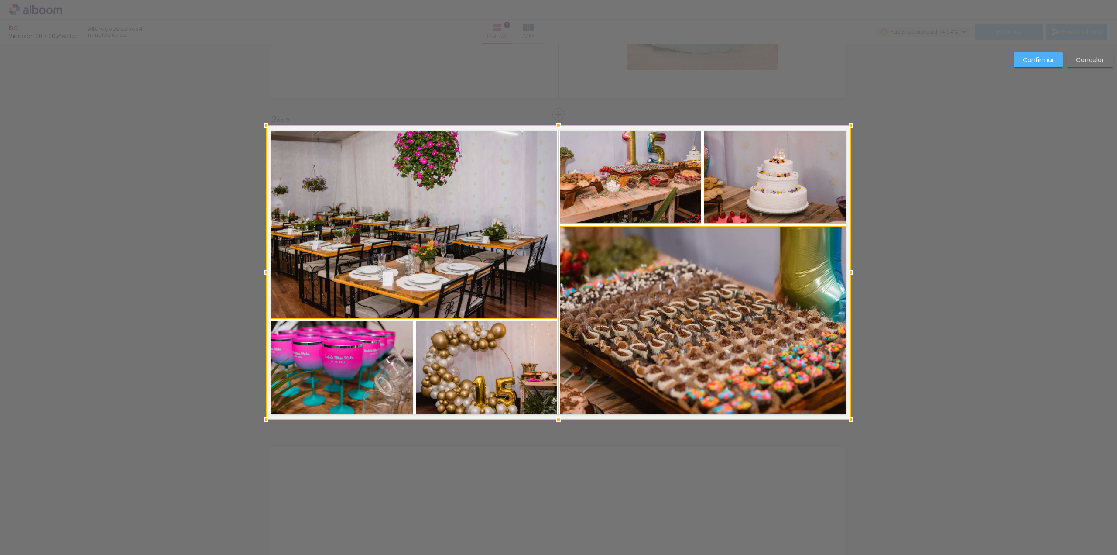
click at [522, 336] on div at bounding box center [558, 272] width 585 height 294
click at [375, 359] on div at bounding box center [558, 272] width 585 height 294
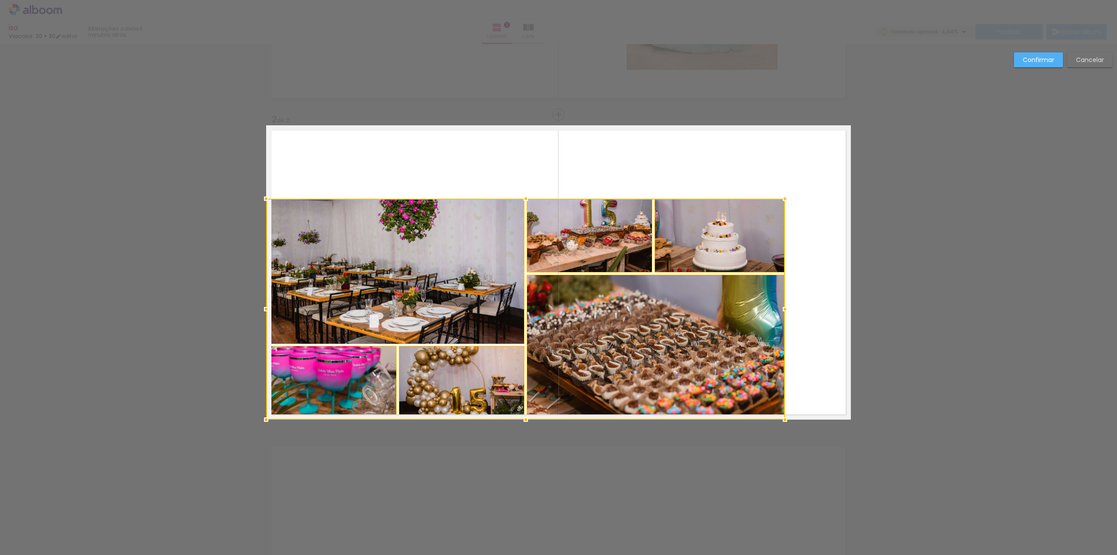
drag, startPoint x: 852, startPoint y: 123, endPoint x: 784, endPoint y: 197, distance: 101.0
click at [784, 197] on div at bounding box center [784, 198] width 17 height 17
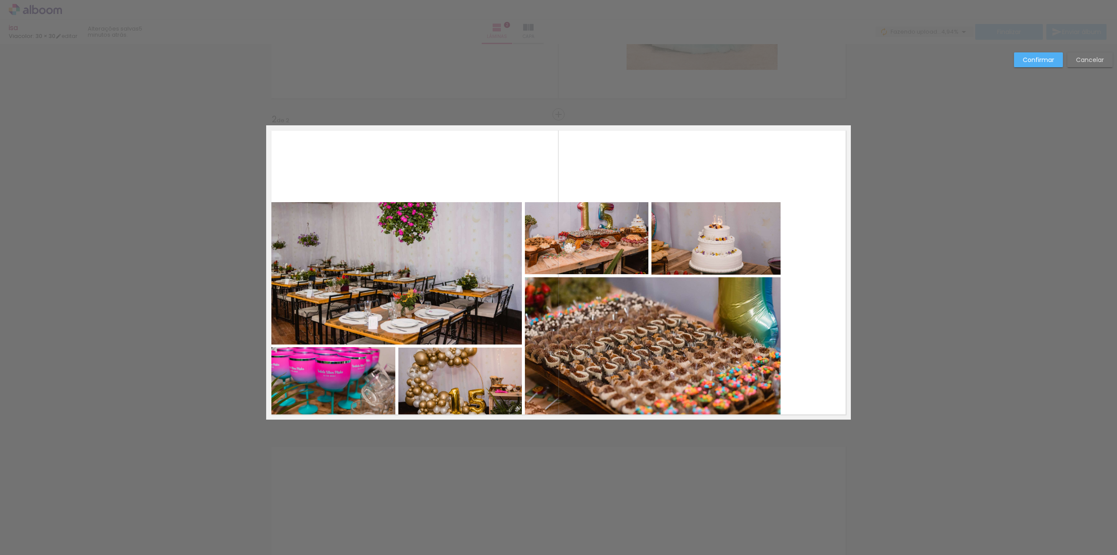
click at [781, 199] on quentale-layouter at bounding box center [558, 272] width 585 height 294
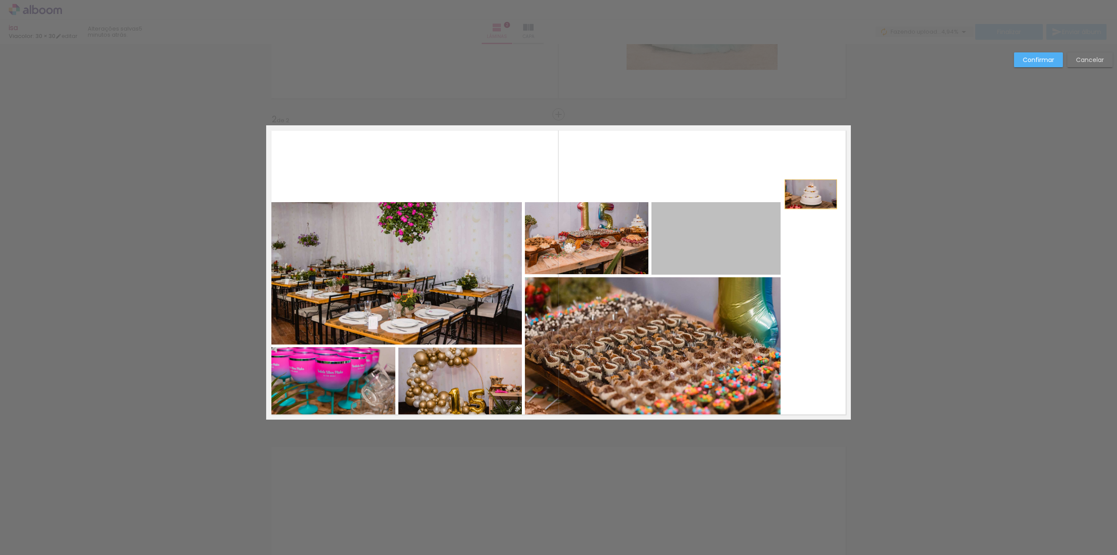
drag, startPoint x: 746, startPoint y: 221, endPoint x: 817, endPoint y: 192, distance: 75.8
click at [804, 195] on quentale-layouter at bounding box center [558, 272] width 585 height 294
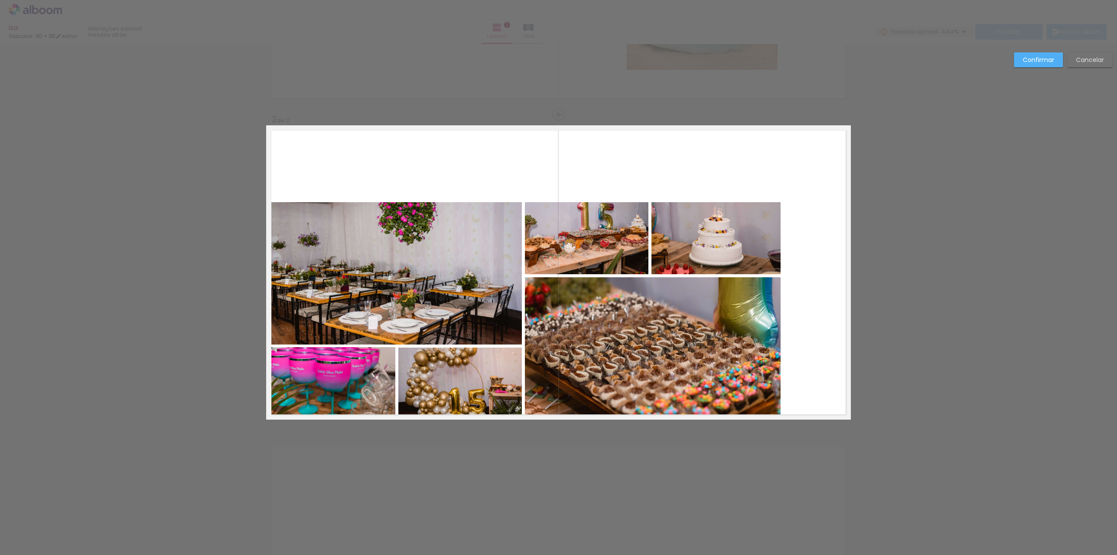
click at [0, 0] on slot "Cancelar" at bounding box center [0, 0] width 0 height 0
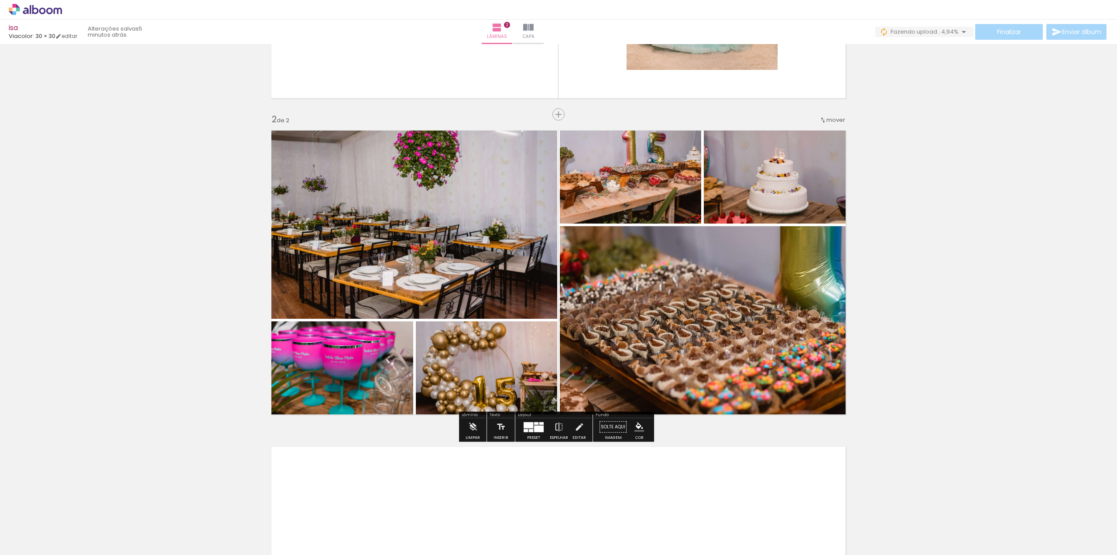
click at [647, 206] on quentale-photo at bounding box center [630, 174] width 141 height 98
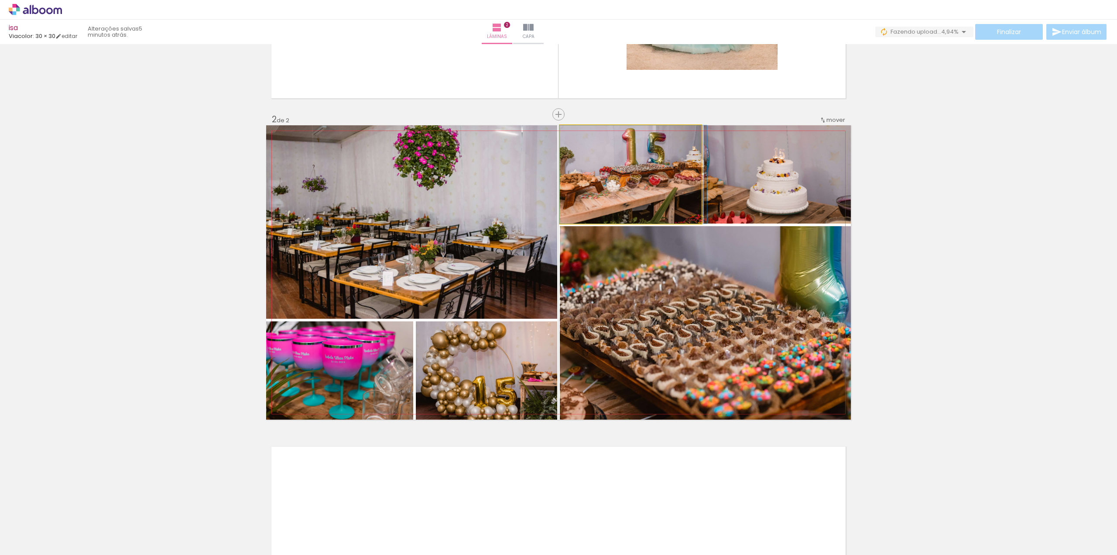
click at [647, 206] on quentale-photo at bounding box center [630, 174] width 141 height 98
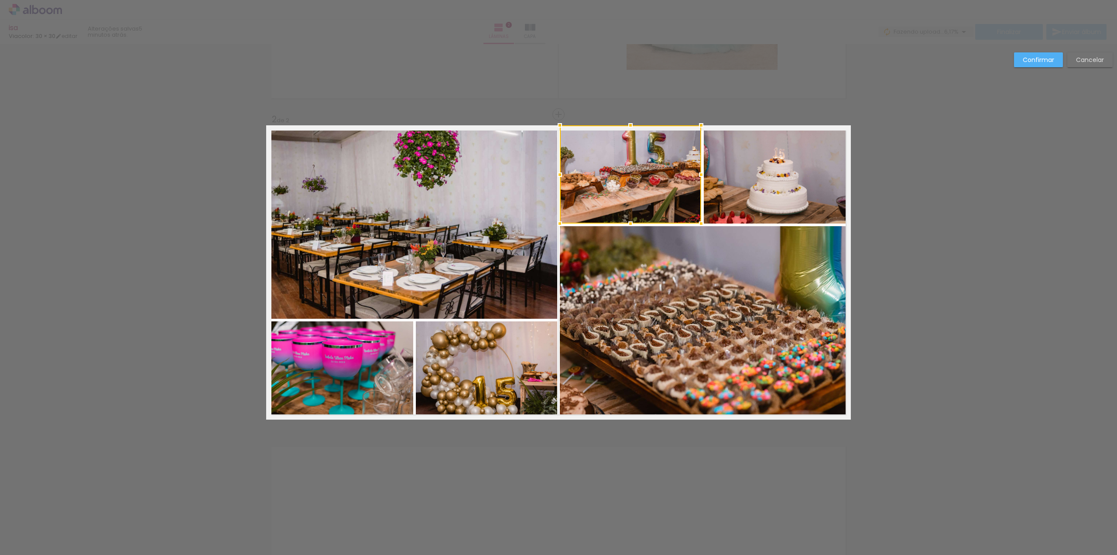
click at [483, 226] on quentale-photo at bounding box center [411, 221] width 291 height 193
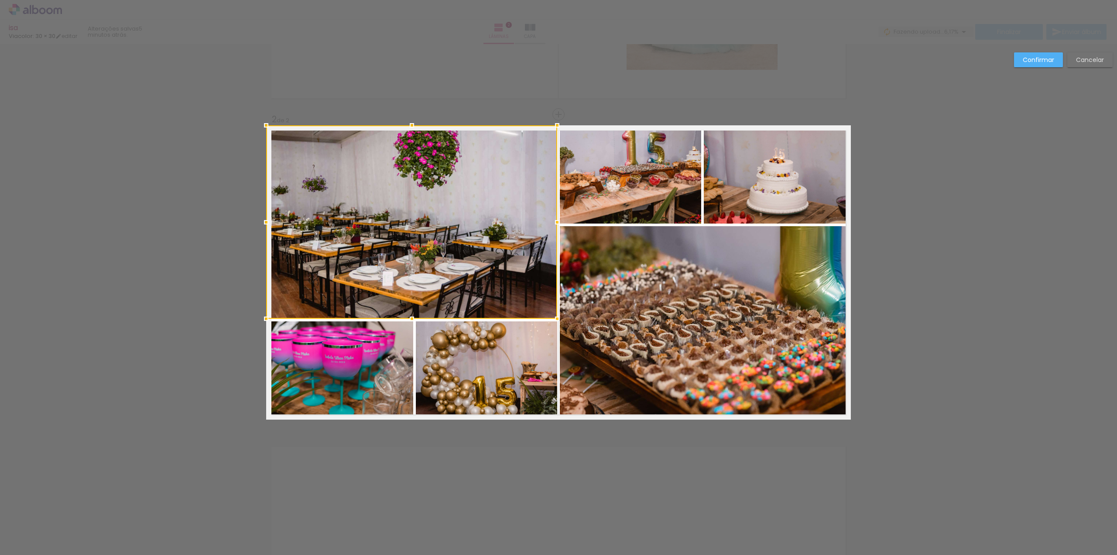
click at [632, 183] on quentale-photo at bounding box center [630, 174] width 141 height 98
click at [741, 177] on quentale-photo at bounding box center [777, 174] width 147 height 98
click at [748, 272] on div at bounding box center [558, 221] width 585 height 193
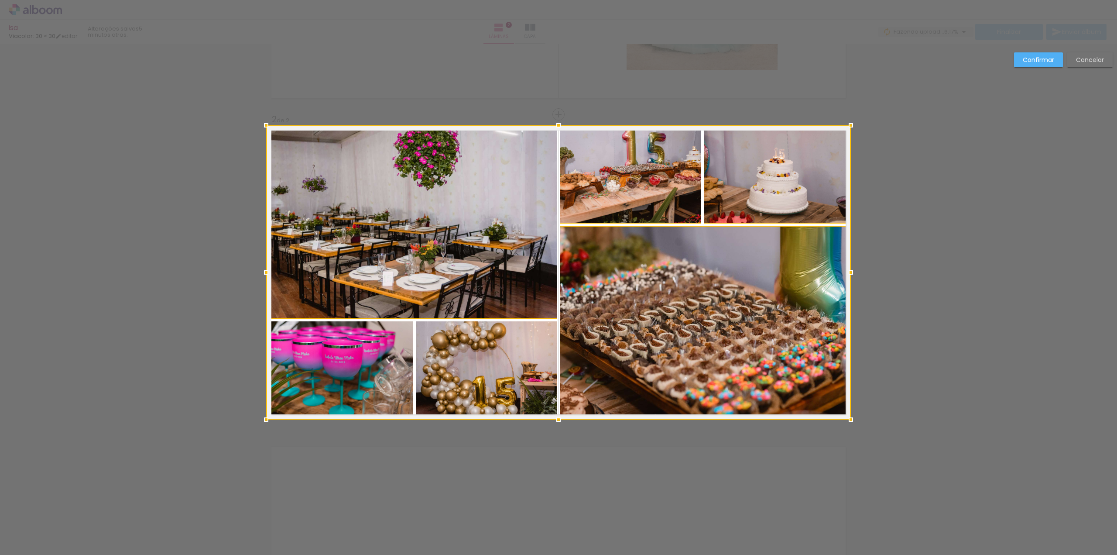
click at [522, 347] on div at bounding box center [558, 272] width 585 height 294
click at [388, 371] on div at bounding box center [558, 272] width 585 height 294
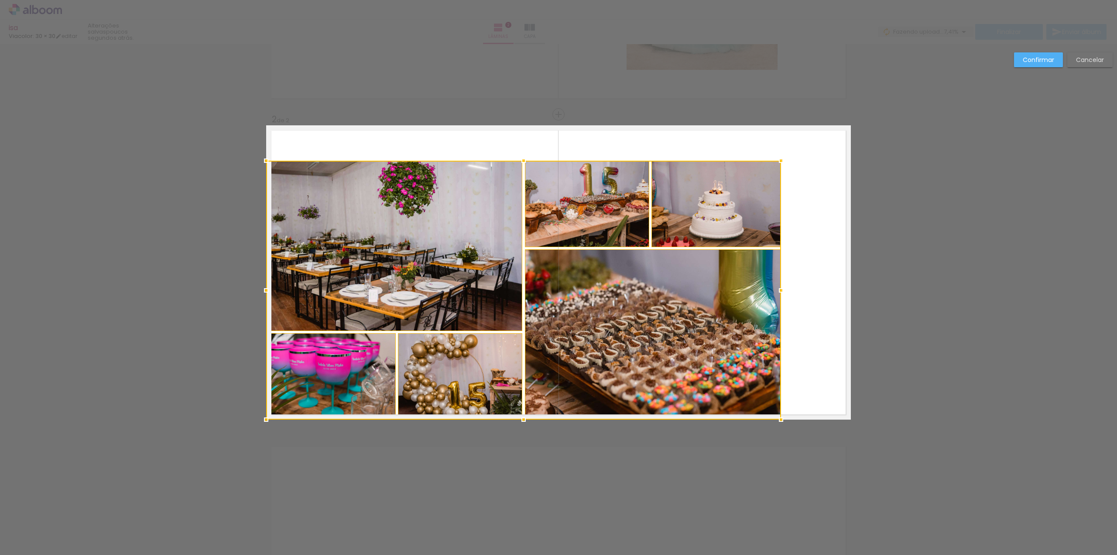
drag, startPoint x: 851, startPoint y: 126, endPoint x: 781, endPoint y: 161, distance: 78.3
click at [781, 161] on div at bounding box center [780, 160] width 17 height 17
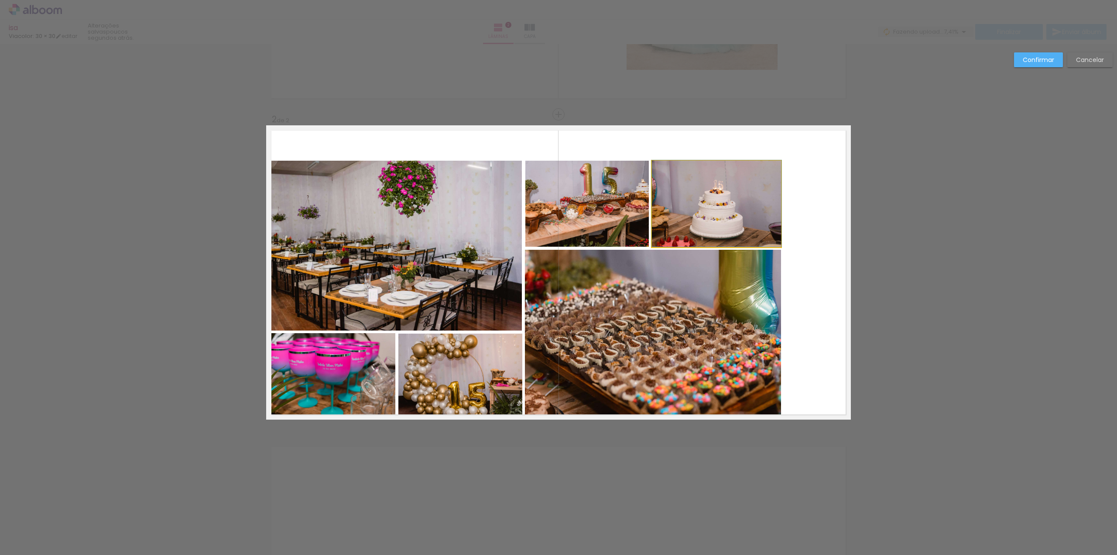
drag, startPoint x: 684, startPoint y: 224, endPoint x: 714, endPoint y: 214, distance: 32.2
click at [704, 198] on div at bounding box center [716, 204] width 129 height 86
click at [574, 209] on quentale-photo at bounding box center [587, 204] width 124 height 86
click at [604, 342] on quentale-photo at bounding box center [653, 335] width 256 height 170
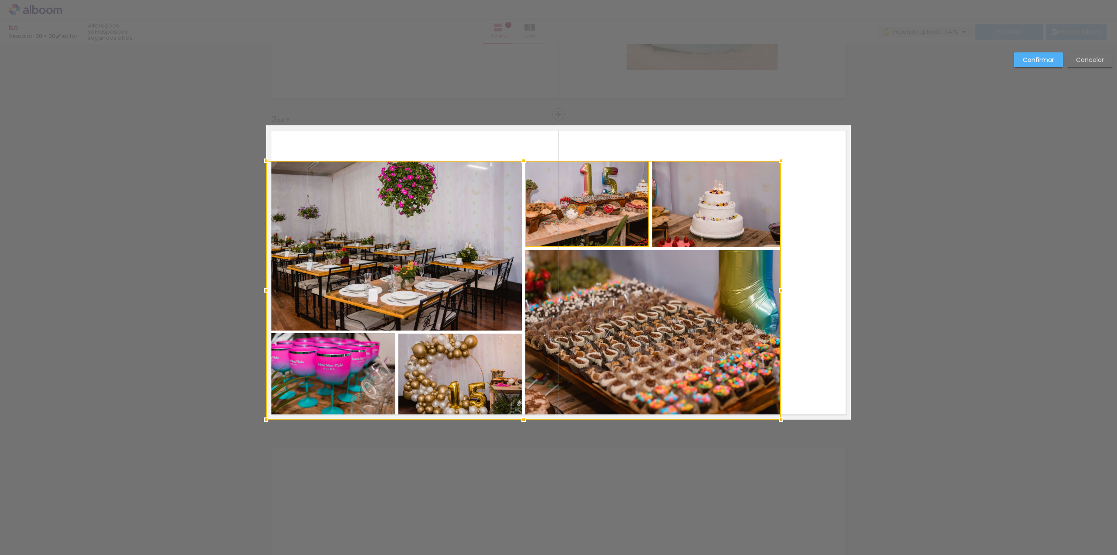
click at [445, 355] on div at bounding box center [523, 290] width 515 height 259
click at [347, 365] on div at bounding box center [523, 290] width 515 height 259
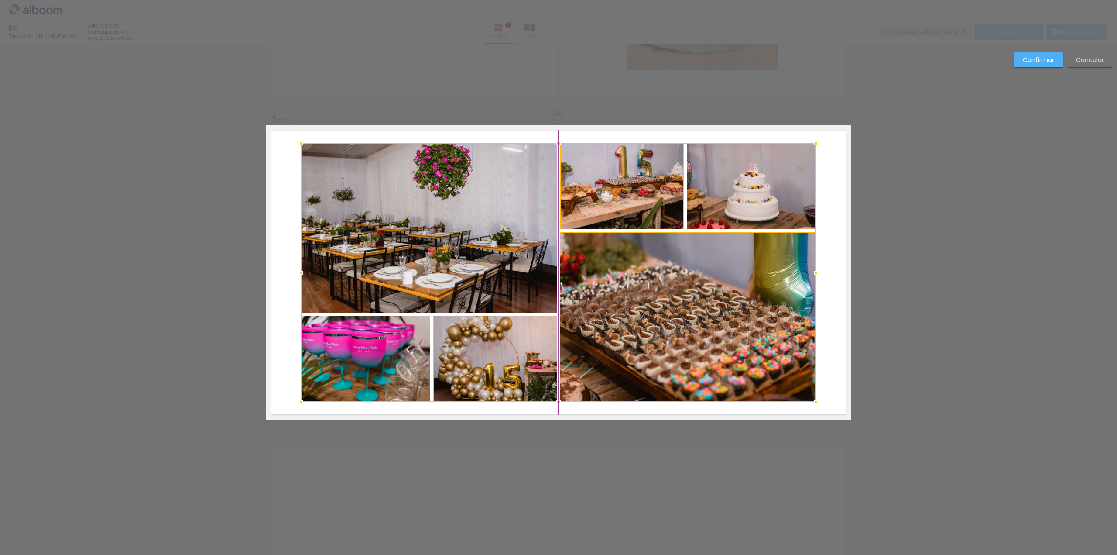
drag, startPoint x: 601, startPoint y: 215, endPoint x: 628, endPoint y: 205, distance: 28.9
click at [628, 205] on div at bounding box center [558, 272] width 515 height 259
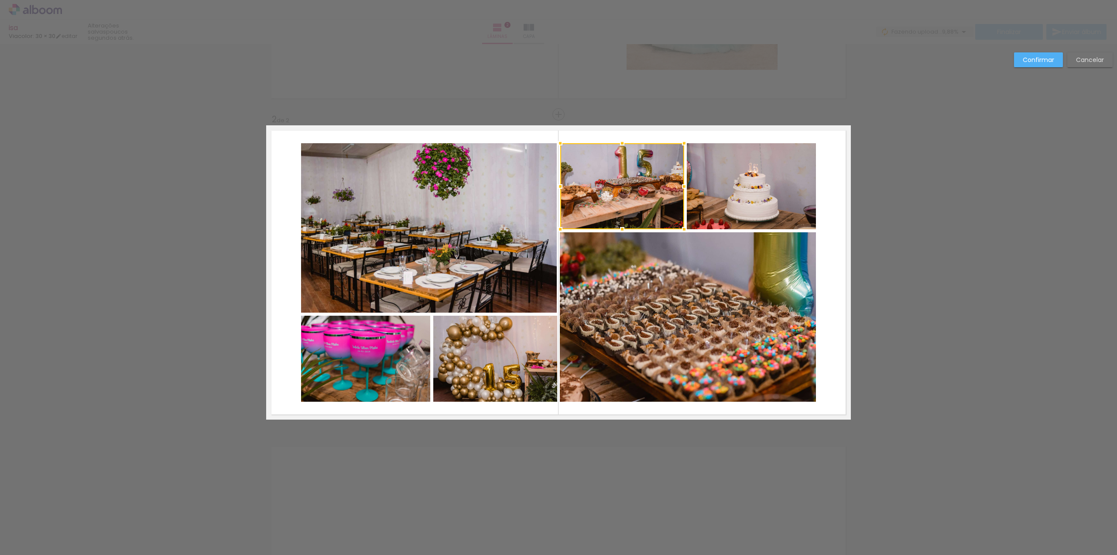
click at [950, 209] on div "Confirmar Cancelar" at bounding box center [558, 268] width 1117 height 969
click at [950, 208] on div "Confirmar Cancelar" at bounding box center [558, 268] width 1117 height 969
click at [0, 0] on slot "Confirmar" at bounding box center [0, 0] width 0 height 0
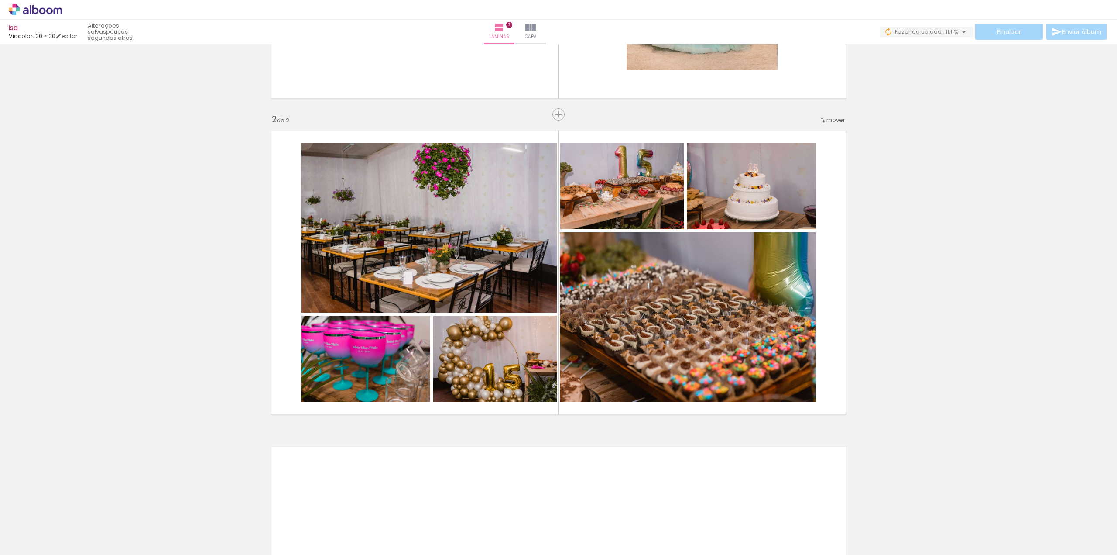
click at [936, 216] on div "Inserir lâmina 1 de 2 Inserir lâmina 2 de 2" at bounding box center [558, 261] width 1117 height 948
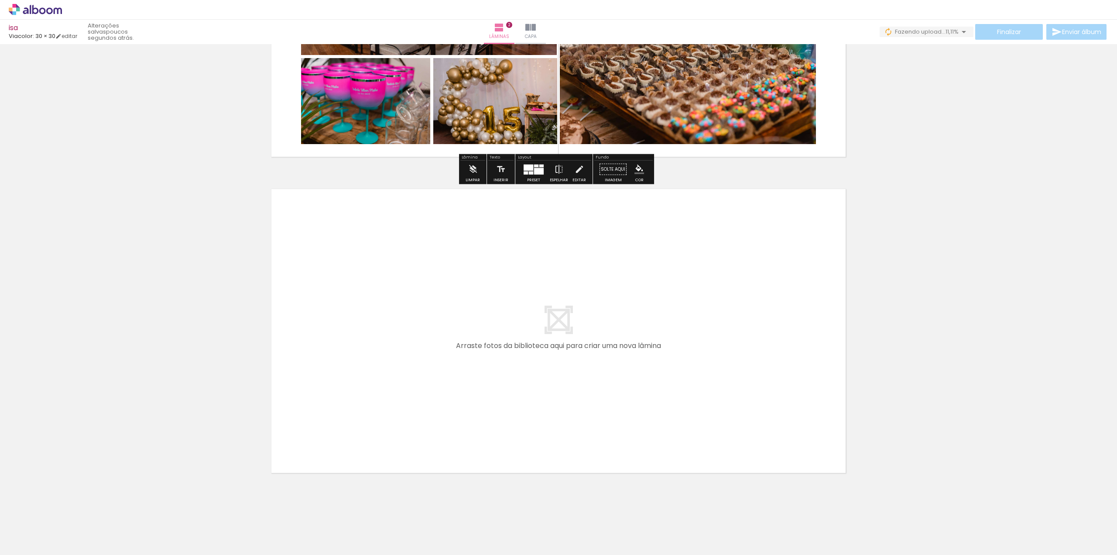
scroll to position [525, 0]
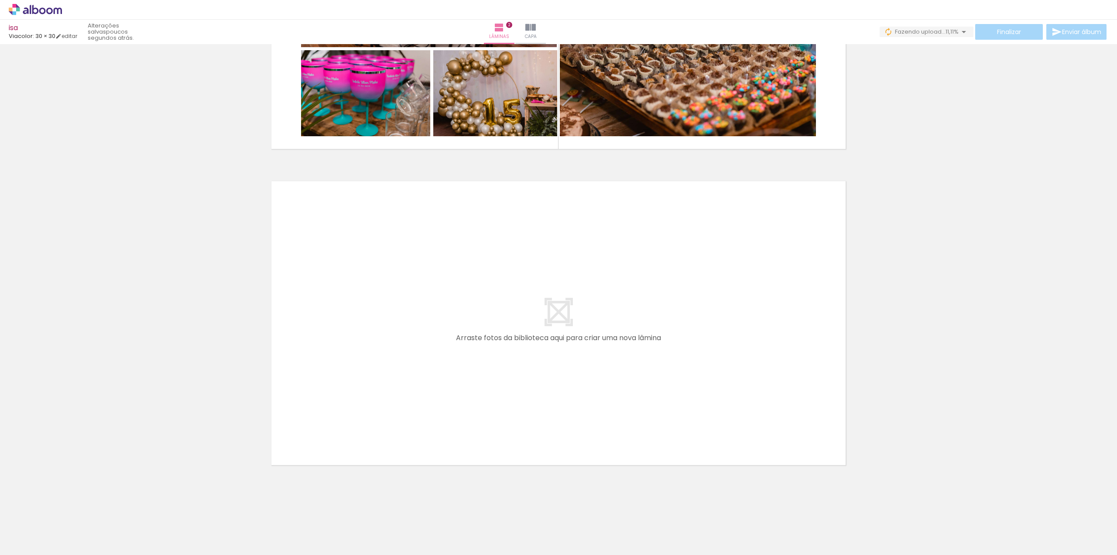
click at [156, 534] on div at bounding box center [136, 525] width 39 height 26
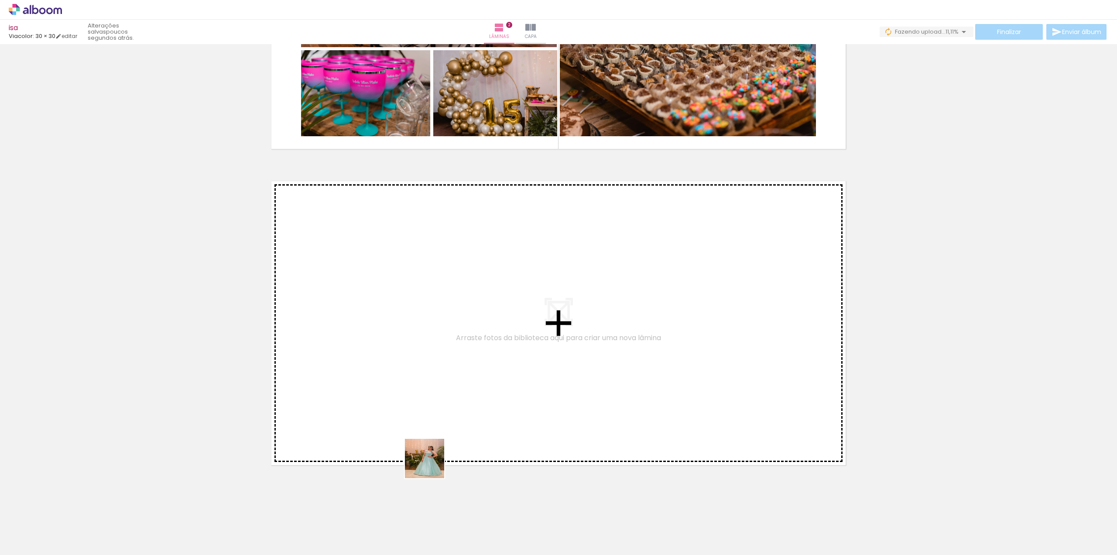
drag, startPoint x: 429, startPoint y: 528, endPoint x: 431, endPoint y: 399, distance: 129.2
click at [431, 399] on quentale-workspace at bounding box center [558, 277] width 1117 height 555
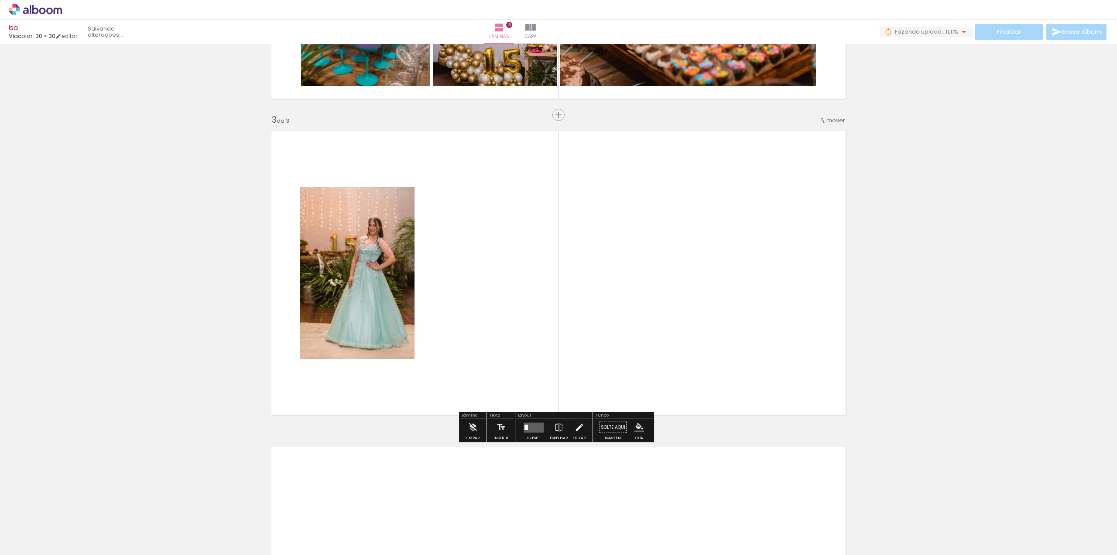
scroll to position [576, 0]
drag, startPoint x: 491, startPoint y: 532, endPoint x: 524, endPoint y: 318, distance: 216.8
click at [524, 318] on quentale-workspace at bounding box center [558, 277] width 1117 height 555
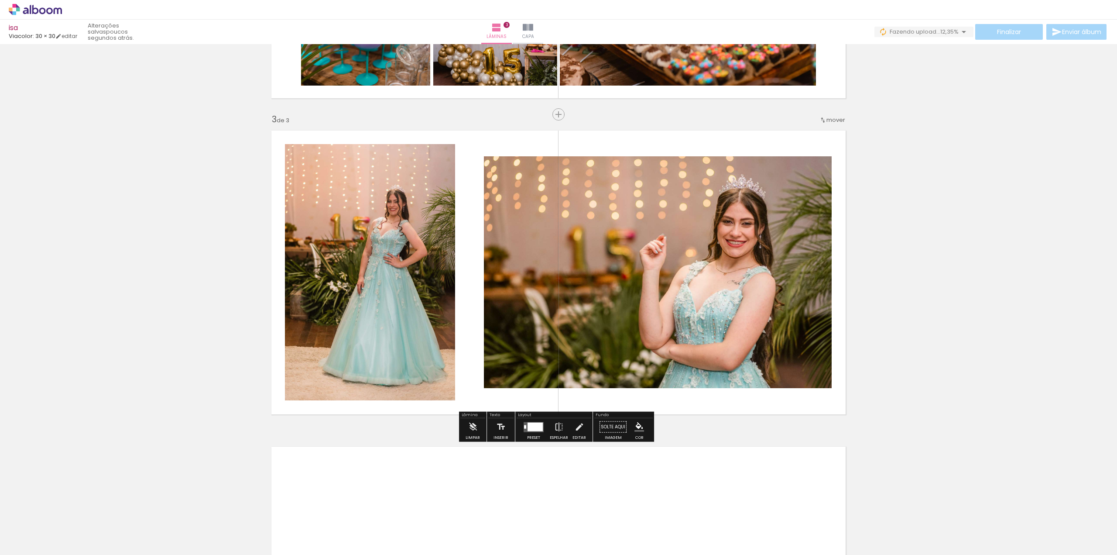
click at [528, 426] on div at bounding box center [535, 426] width 15 height 9
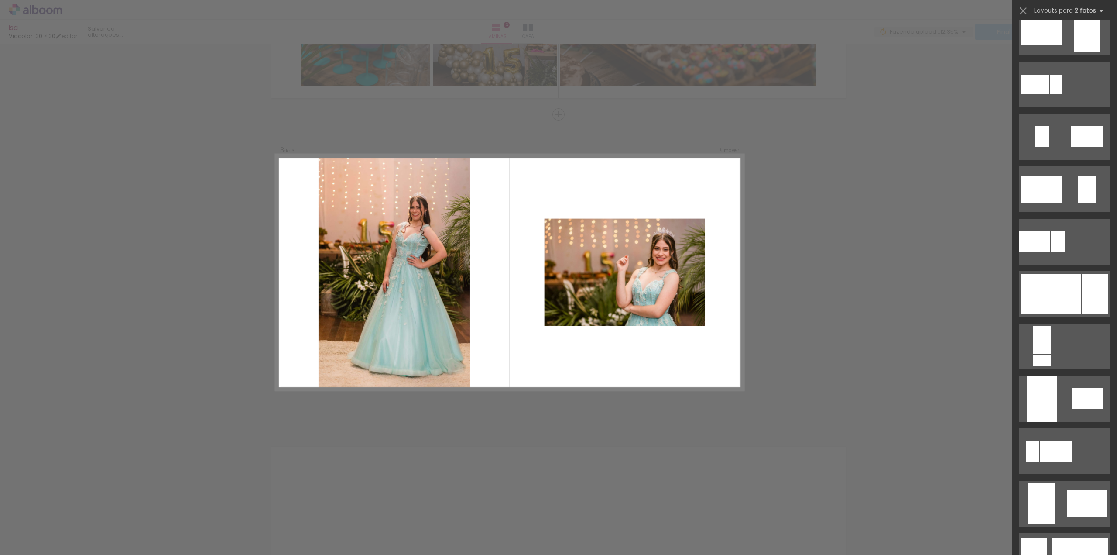
scroll to position [0, 0]
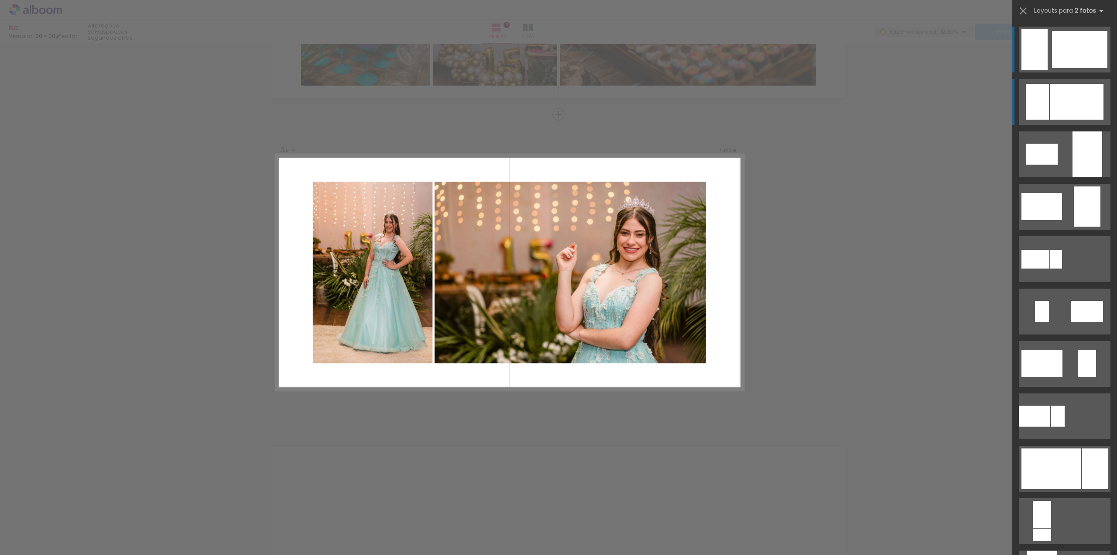
click at [1075, 94] on div at bounding box center [1077, 102] width 54 height 36
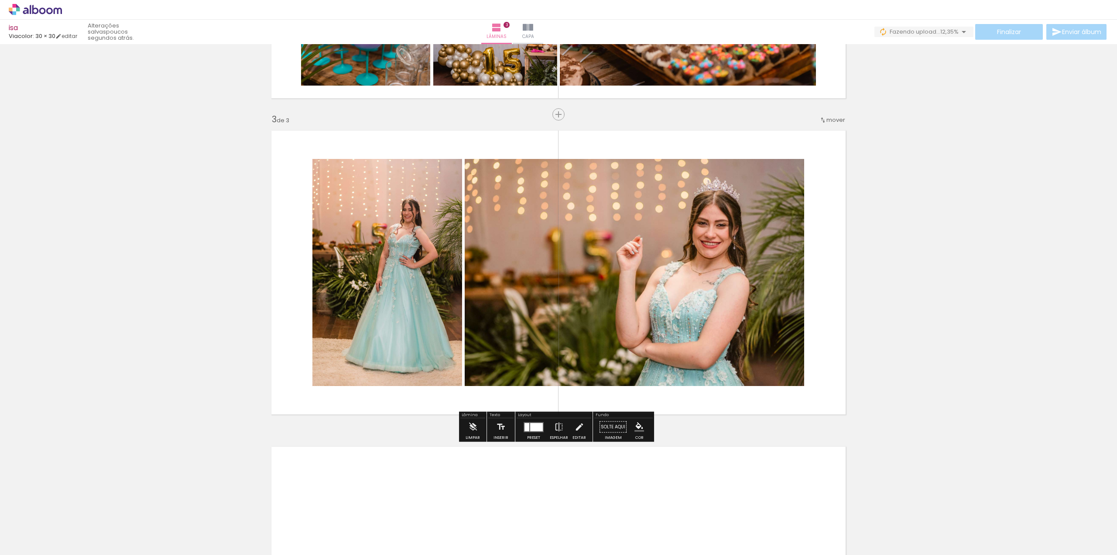
click at [706, 258] on quentale-photo at bounding box center [635, 272] width 340 height 227
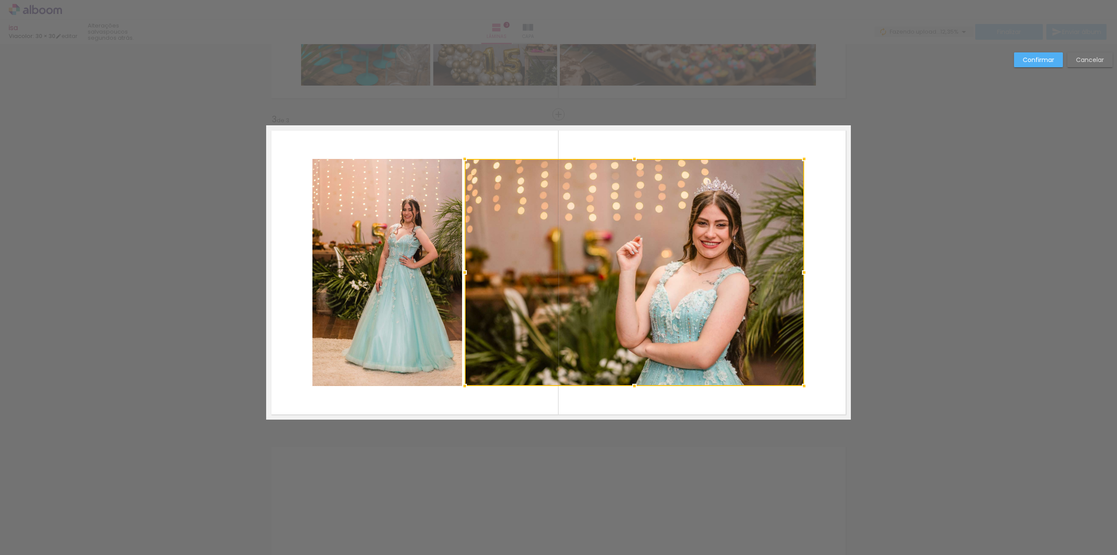
scroll to position [576, 0]
click at [425, 223] on quentale-photo at bounding box center [387, 272] width 150 height 227
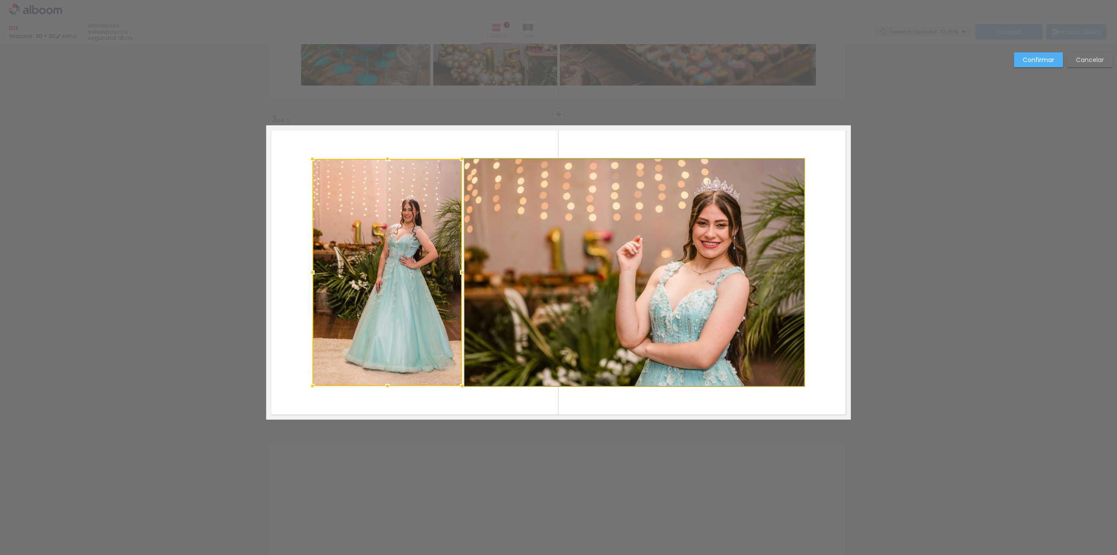
click at [650, 222] on quentale-photo at bounding box center [635, 272] width 340 height 227
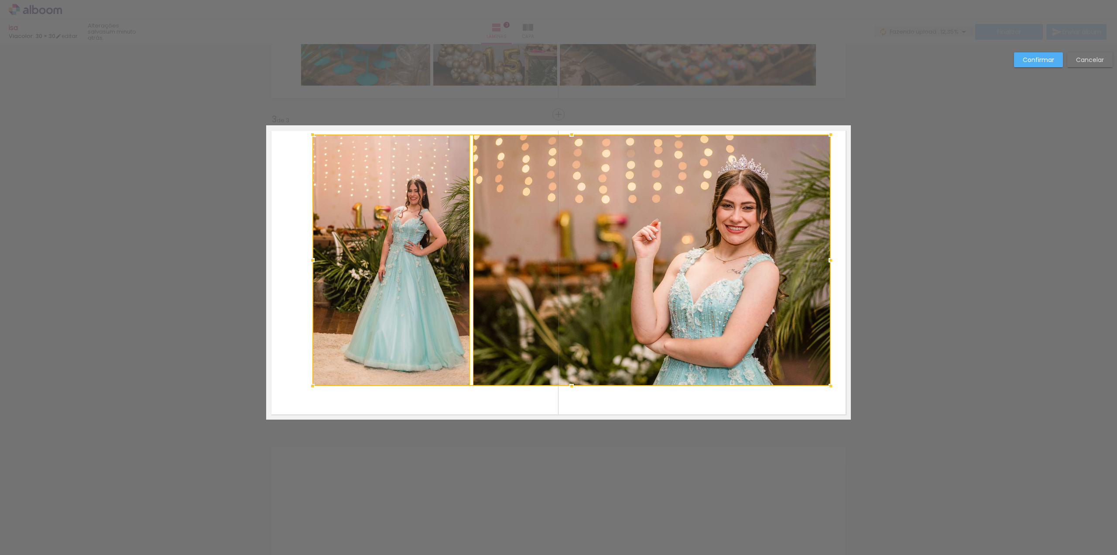
drag, startPoint x: 803, startPoint y: 157, endPoint x: 837, endPoint y: 129, distance: 44.3
click at [837, 129] on album-spread "3 de 3" at bounding box center [558, 272] width 585 height 294
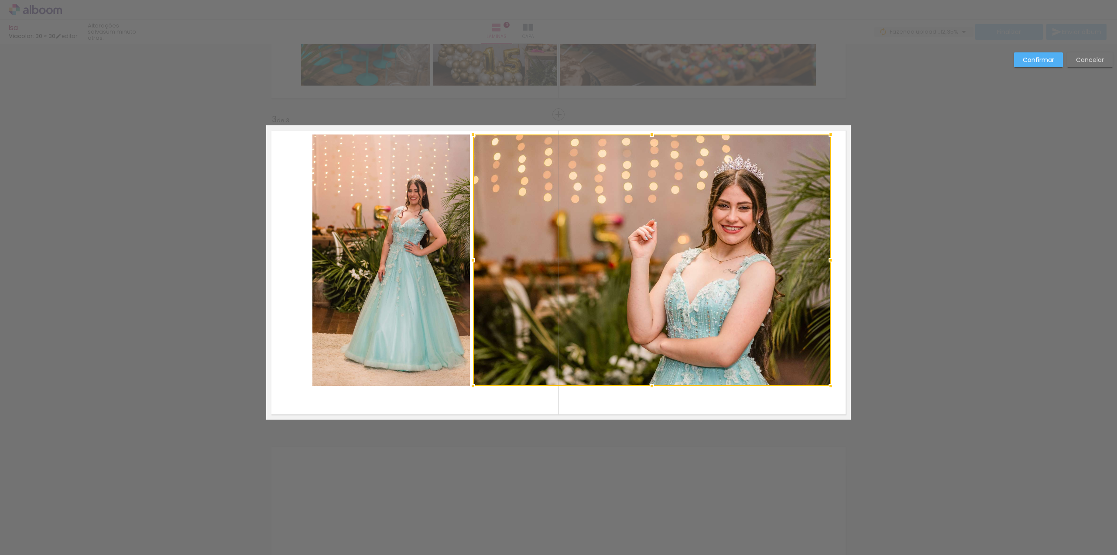
click at [414, 274] on quentale-photo at bounding box center [391, 259] width 158 height 251
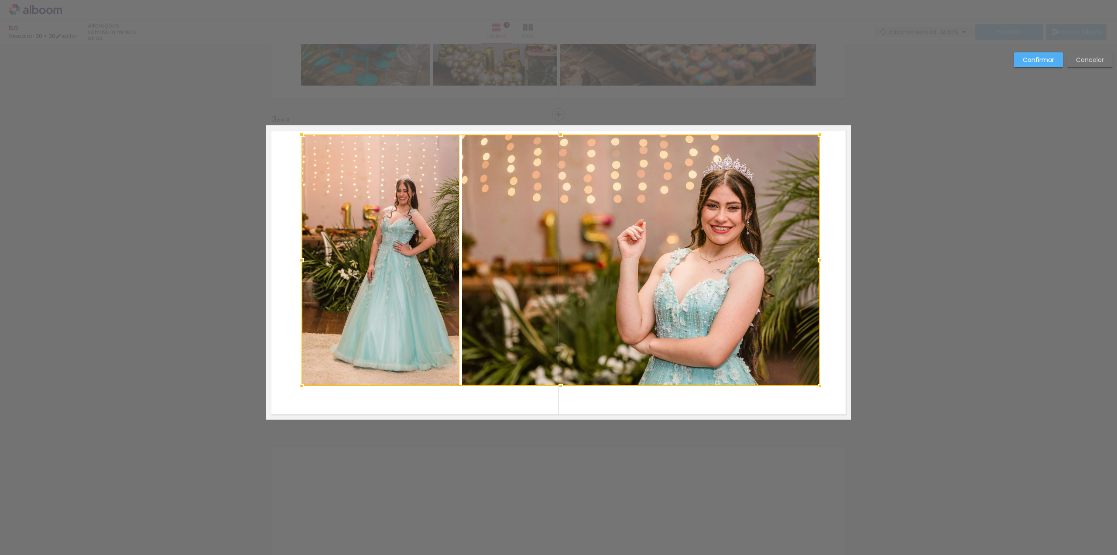
drag, startPoint x: 690, startPoint y: 251, endPoint x: 679, endPoint y: 250, distance: 10.5
click at [679, 250] on div at bounding box center [561, 259] width 518 height 251
drag, startPoint x: 677, startPoint y: 250, endPoint x: 668, endPoint y: 252, distance: 9.3
click at [668, 252] on div at bounding box center [641, 259] width 358 height 251
click at [420, 274] on quentale-photo at bounding box center [381, 259] width 158 height 251
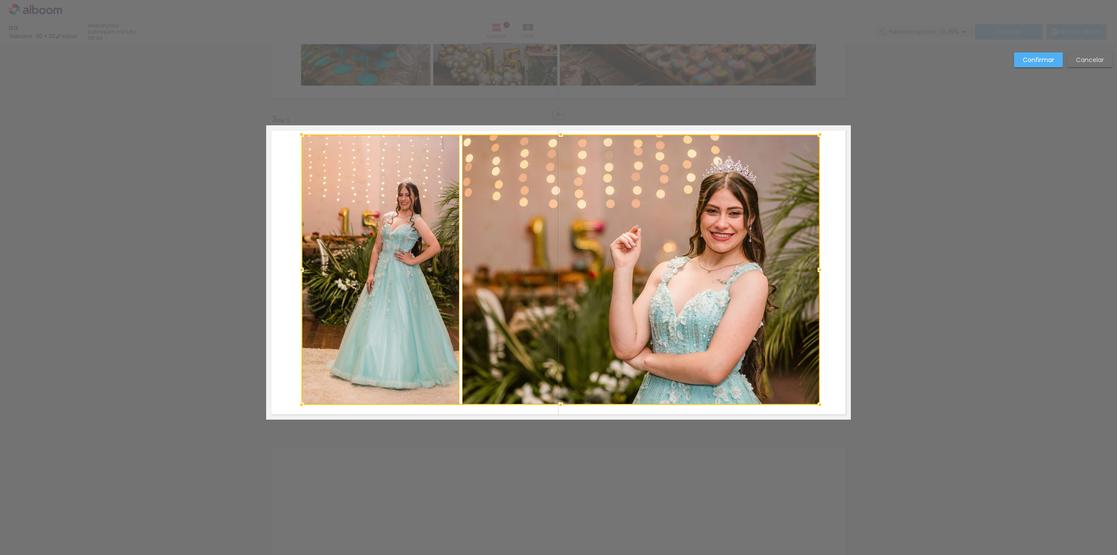
drag, startPoint x: 556, startPoint y: 387, endPoint x: 561, endPoint y: 404, distance: 17.7
click at [561, 404] on div at bounding box center [560, 404] width 17 height 17
click at [738, 237] on div at bounding box center [641, 269] width 358 height 270
click at [415, 248] on quentale-photo at bounding box center [381, 269] width 158 height 270
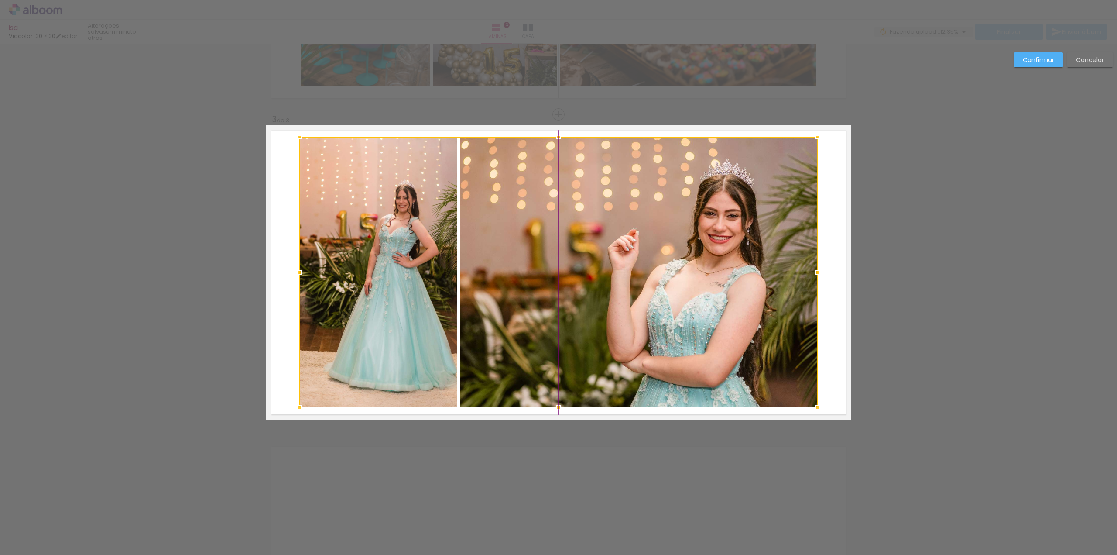
drag, startPoint x: 698, startPoint y: 224, endPoint x: 693, endPoint y: 225, distance: 4.8
click at [693, 225] on div at bounding box center [558, 272] width 518 height 270
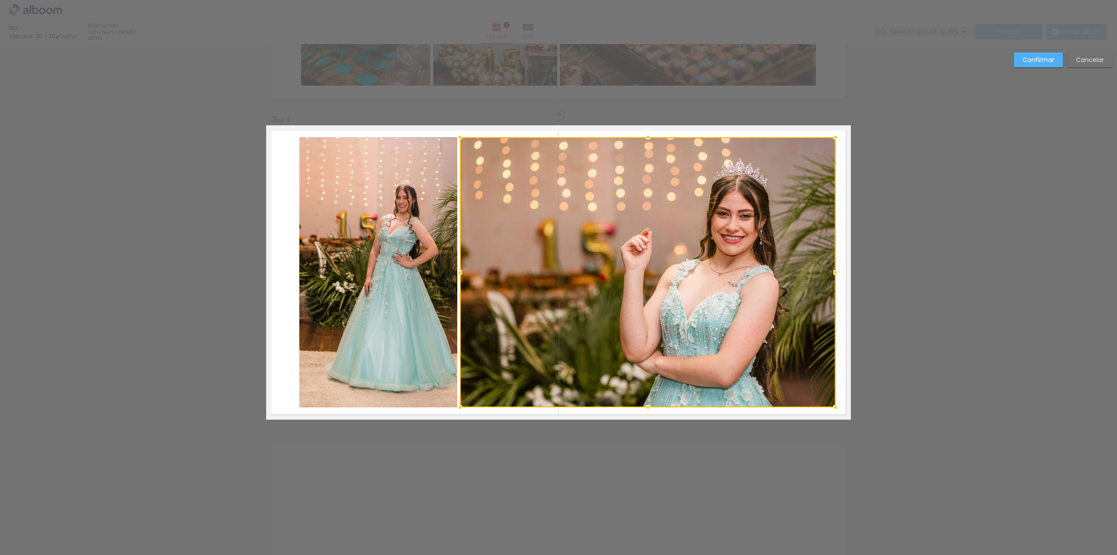
drag, startPoint x: 818, startPoint y: 275, endPoint x: 839, endPoint y: 269, distance: 21.6
click at [839, 269] on div at bounding box center [835, 272] width 17 height 17
click at [376, 259] on quentale-photo at bounding box center [378, 272] width 158 height 270
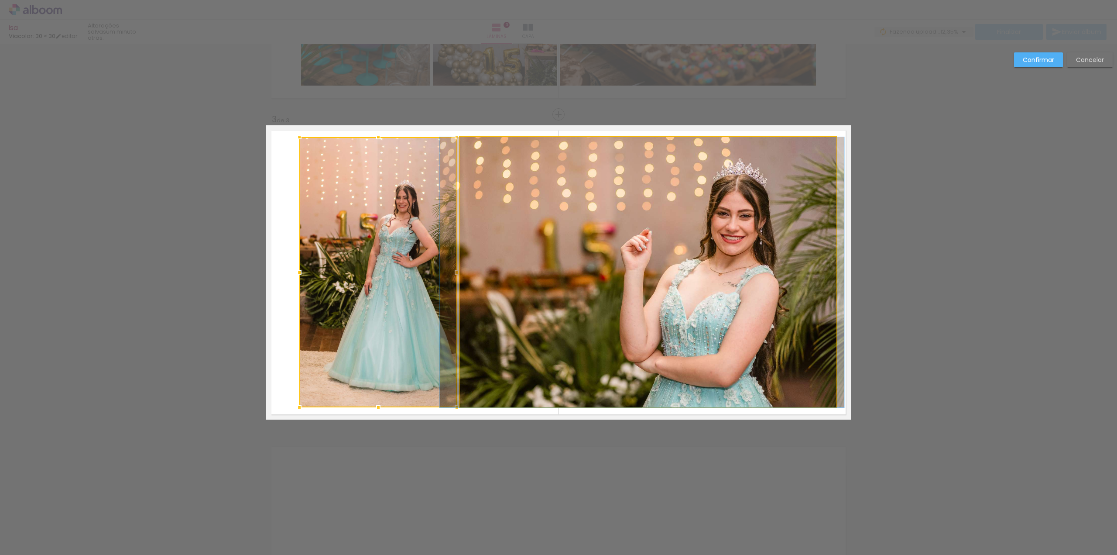
click at [545, 254] on quentale-photo at bounding box center [648, 272] width 376 height 270
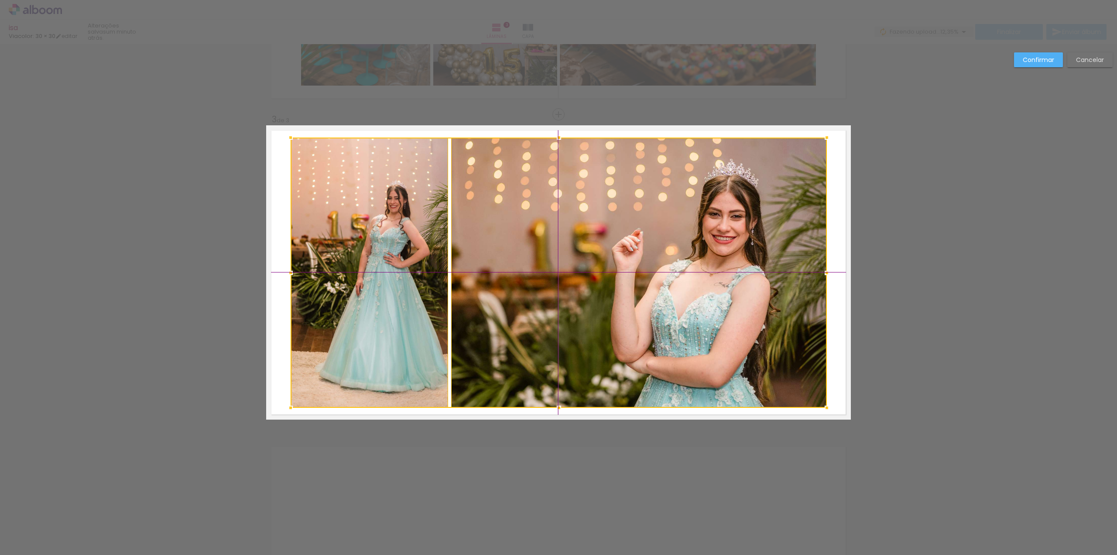
click at [507, 238] on div at bounding box center [559, 272] width 536 height 270
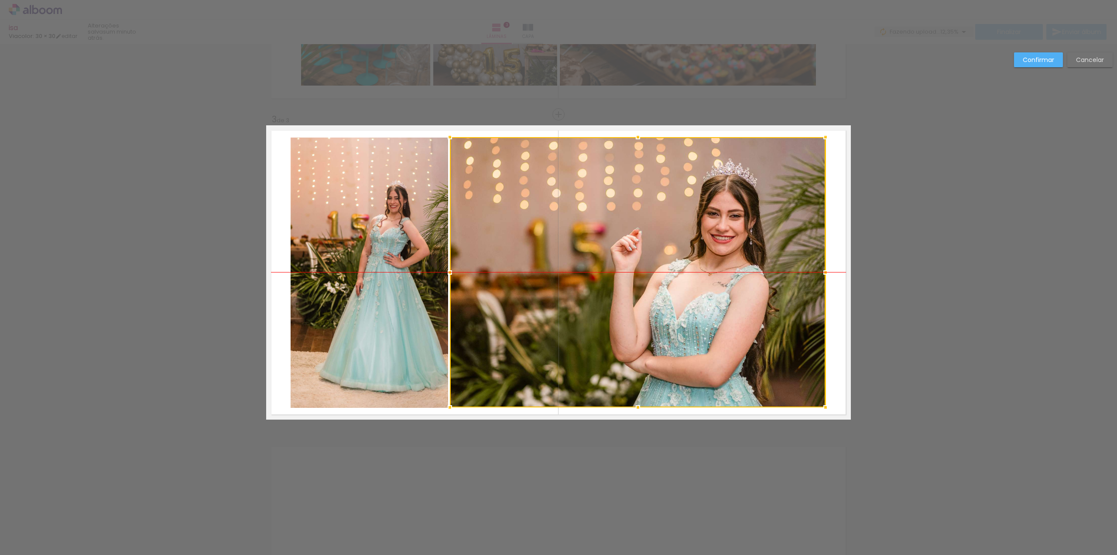
click at [518, 234] on div at bounding box center [638, 272] width 376 height 270
click at [0, 0] on slot "Confirmar" at bounding box center [0, 0] width 0 height 0
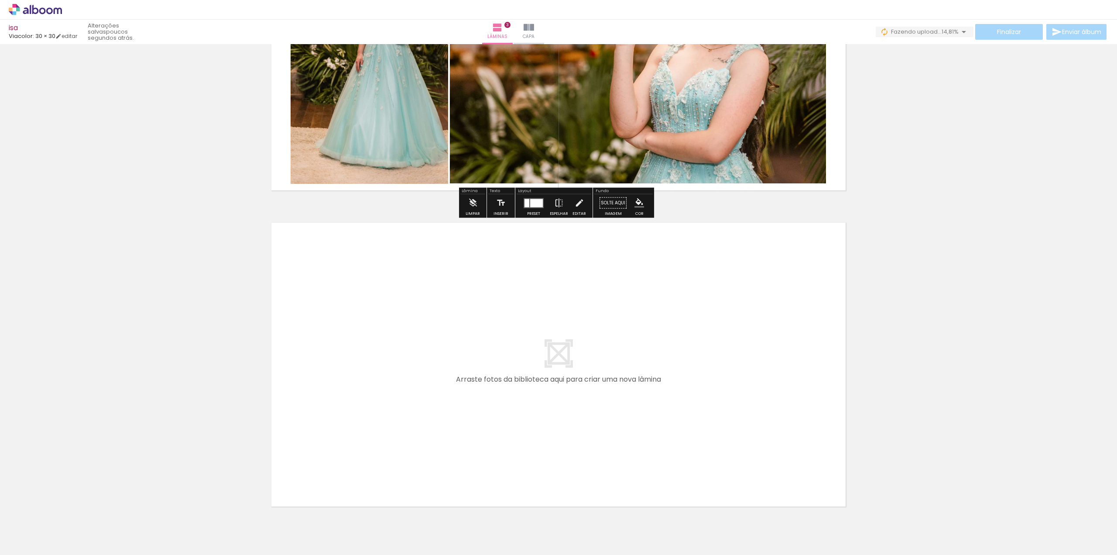
scroll to position [841, 0]
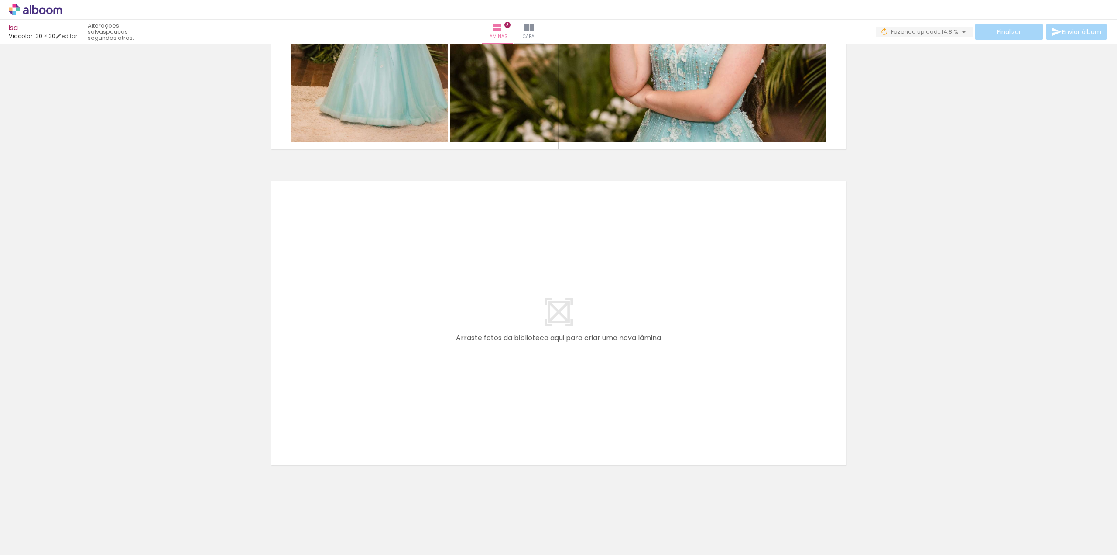
click at [661, 348] on quentale-layouter at bounding box center [558, 323] width 585 height 294
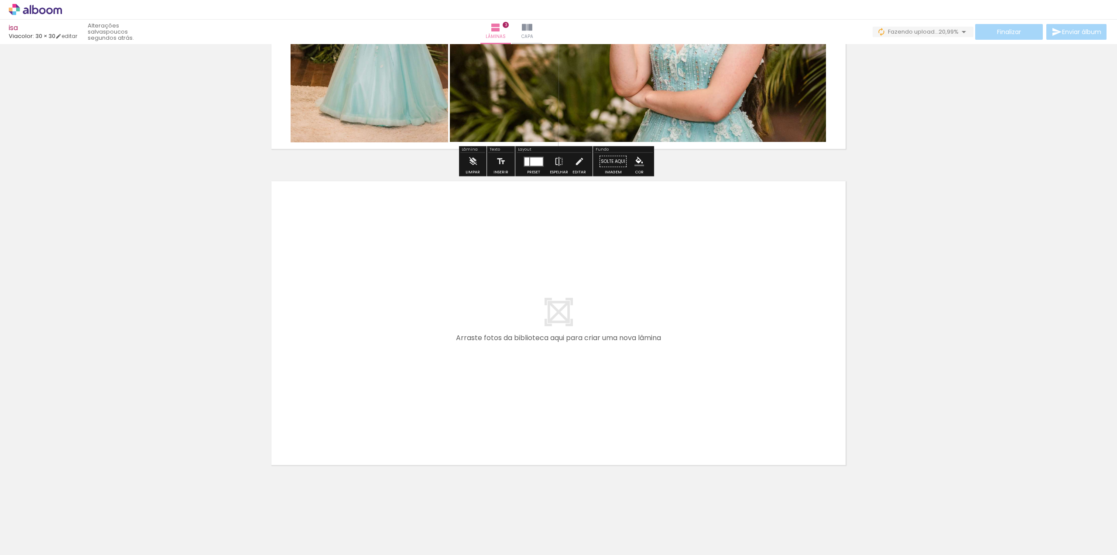
click at [604, 357] on quentale-layouter at bounding box center [558, 323] width 585 height 294
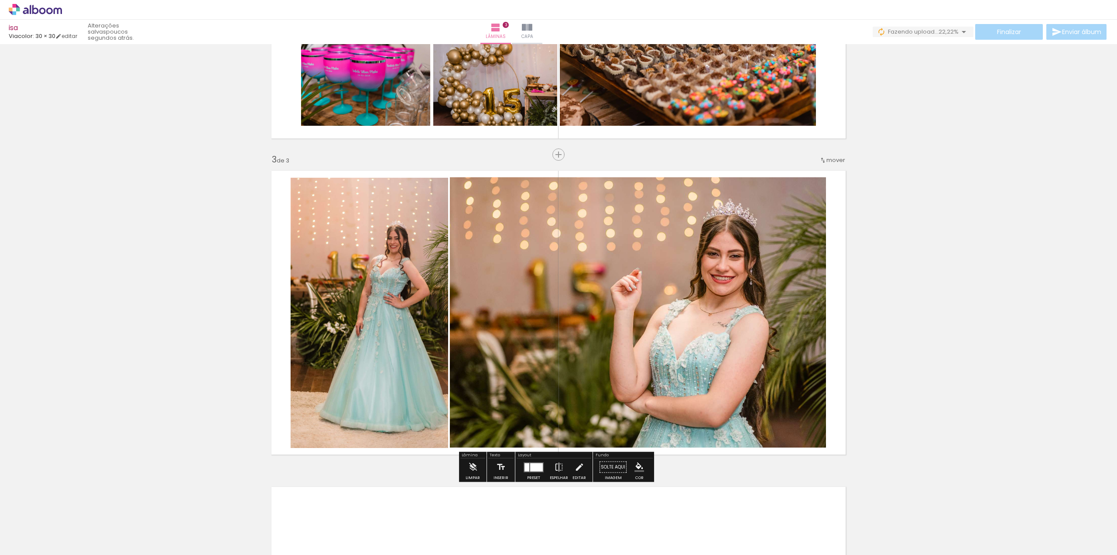
click at [751, 320] on quentale-photo at bounding box center [638, 312] width 376 height 270
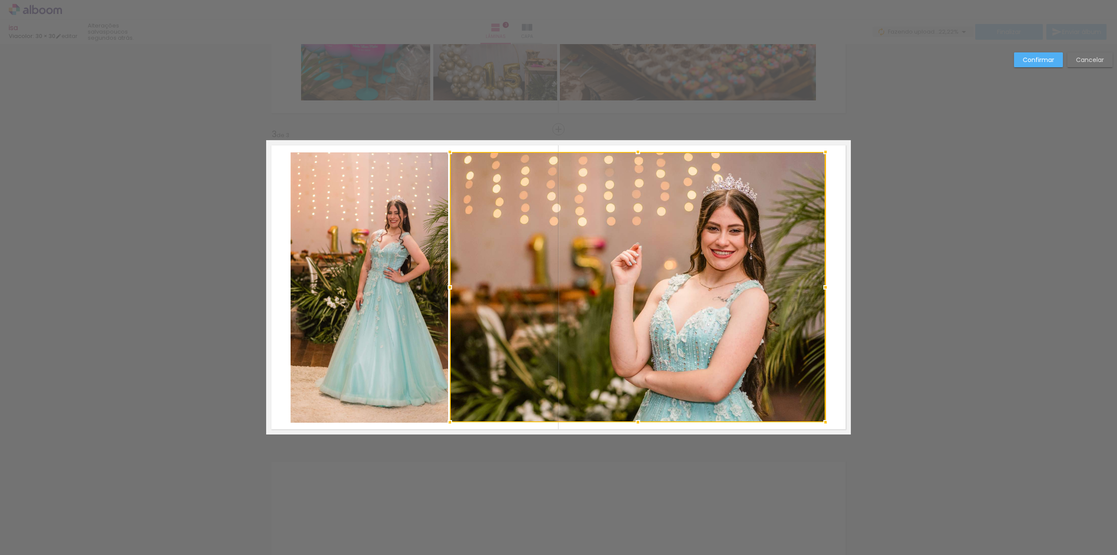
scroll to position [576, 0]
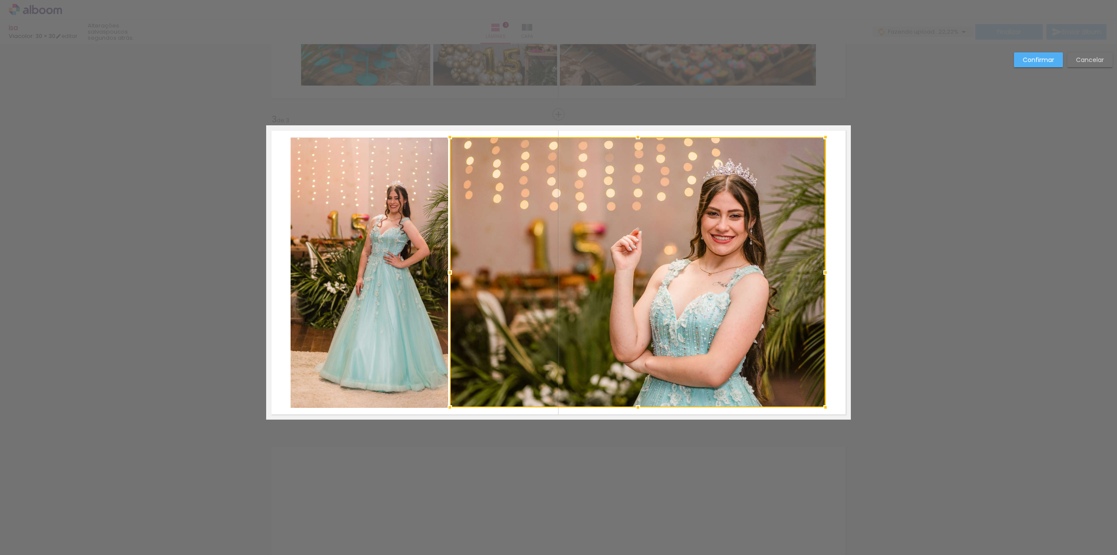
click at [748, 320] on div at bounding box center [638, 272] width 376 height 270
click at [296, 227] on quentale-photo at bounding box center [370, 272] width 158 height 270
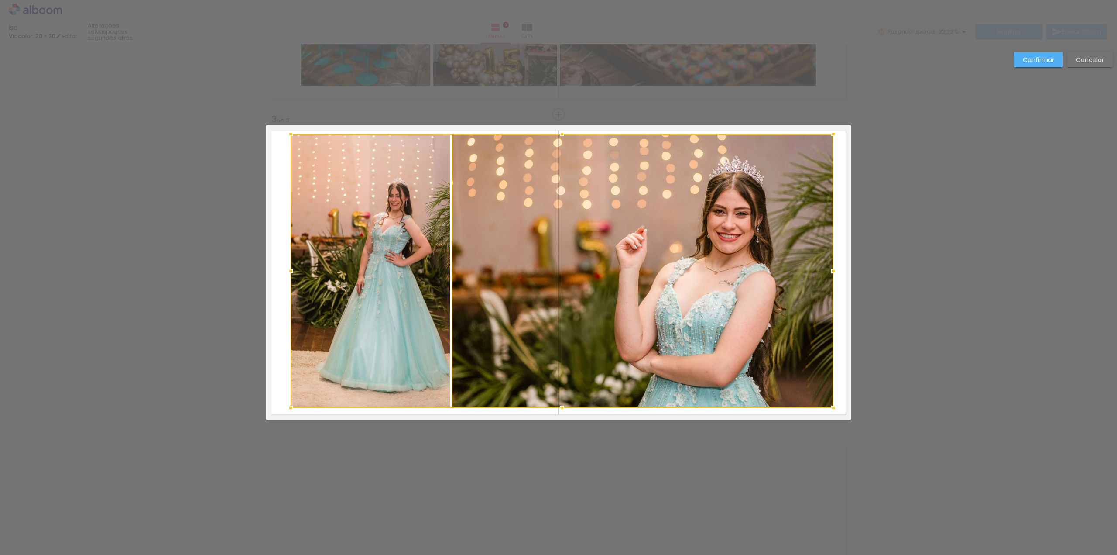
drag, startPoint x: 824, startPoint y: 137, endPoint x: 831, endPoint y: 134, distance: 8.0
click at [831, 134] on div at bounding box center [833, 133] width 17 height 17
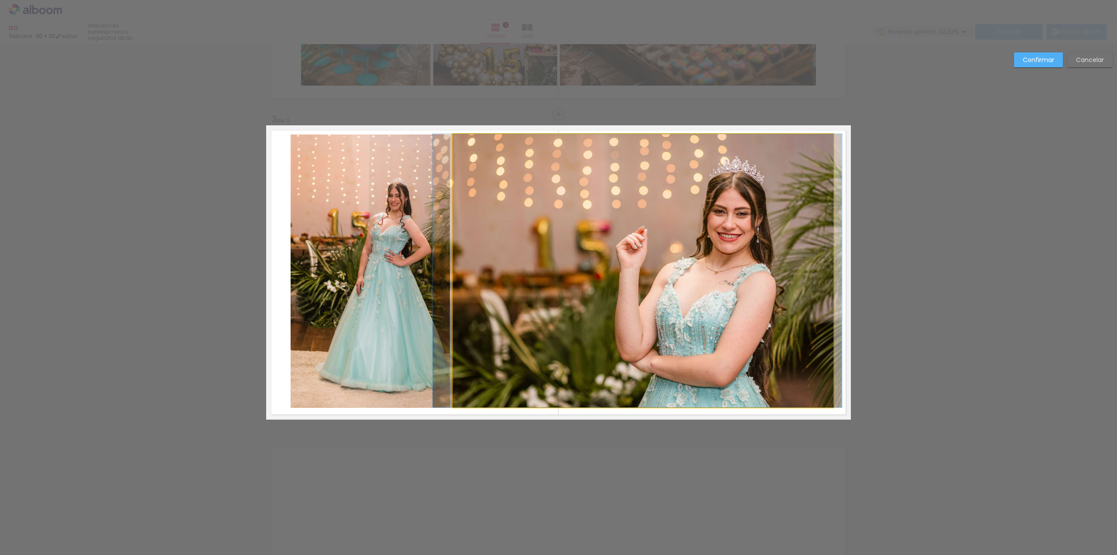
click at [625, 188] on quentale-photo at bounding box center [643, 270] width 381 height 273
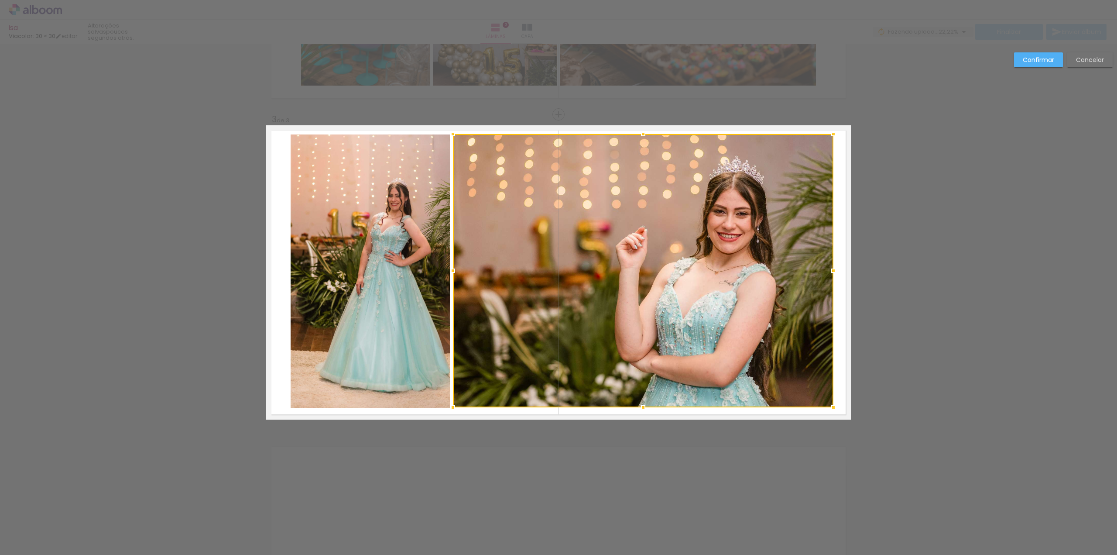
click at [364, 191] on quentale-photo at bounding box center [370, 270] width 159 height 273
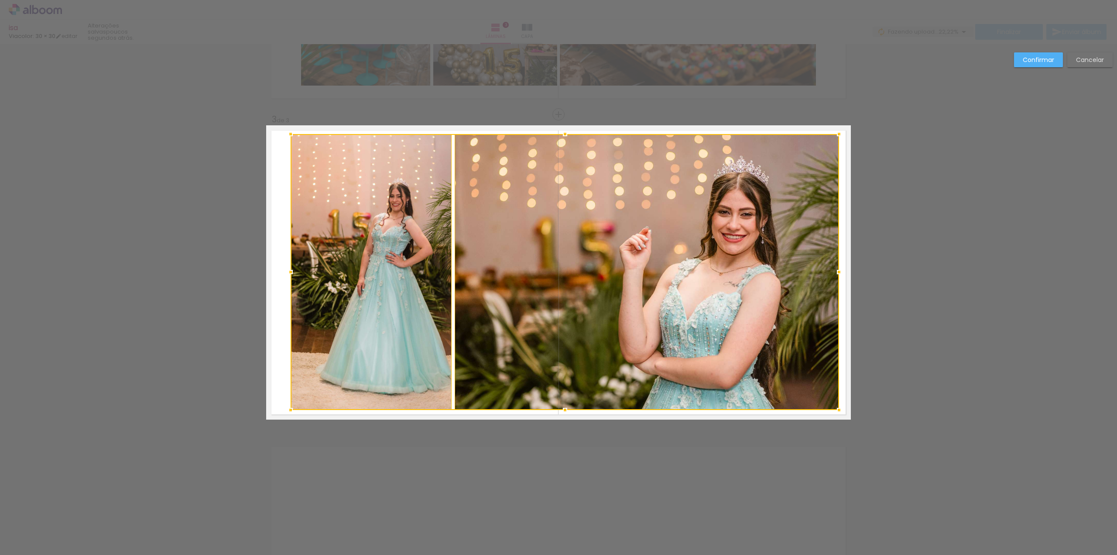
drag, startPoint x: 830, startPoint y: 407, endPoint x: 837, endPoint y: 410, distance: 7.5
click at [837, 410] on div at bounding box center [838, 409] width 17 height 17
click at [394, 231] on quentale-photo at bounding box center [371, 272] width 161 height 276
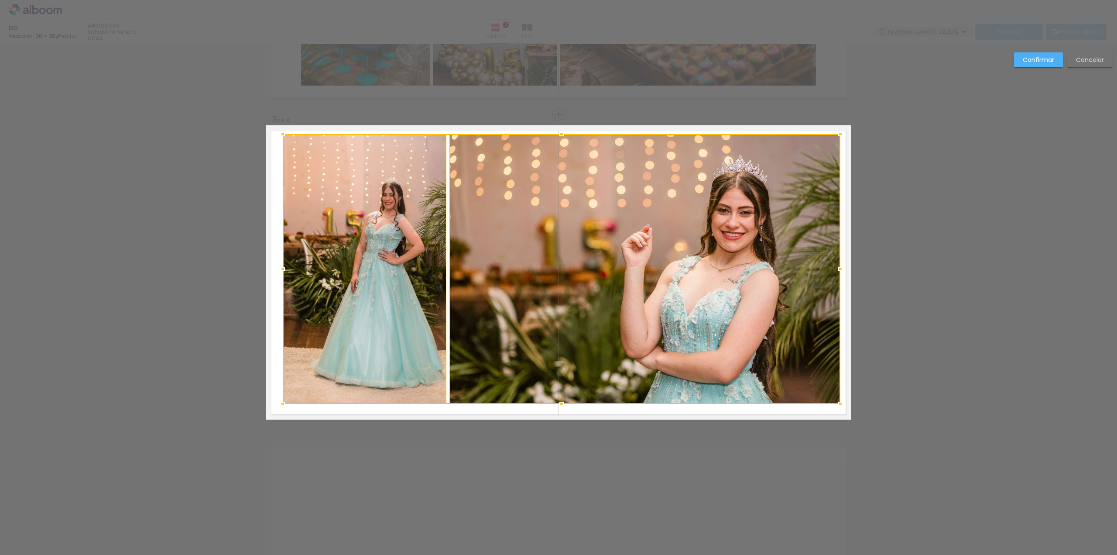
drag, startPoint x: 284, startPoint y: 406, endPoint x: 278, endPoint y: 403, distance: 6.7
click at [278, 403] on div at bounding box center [282, 403] width 17 height 17
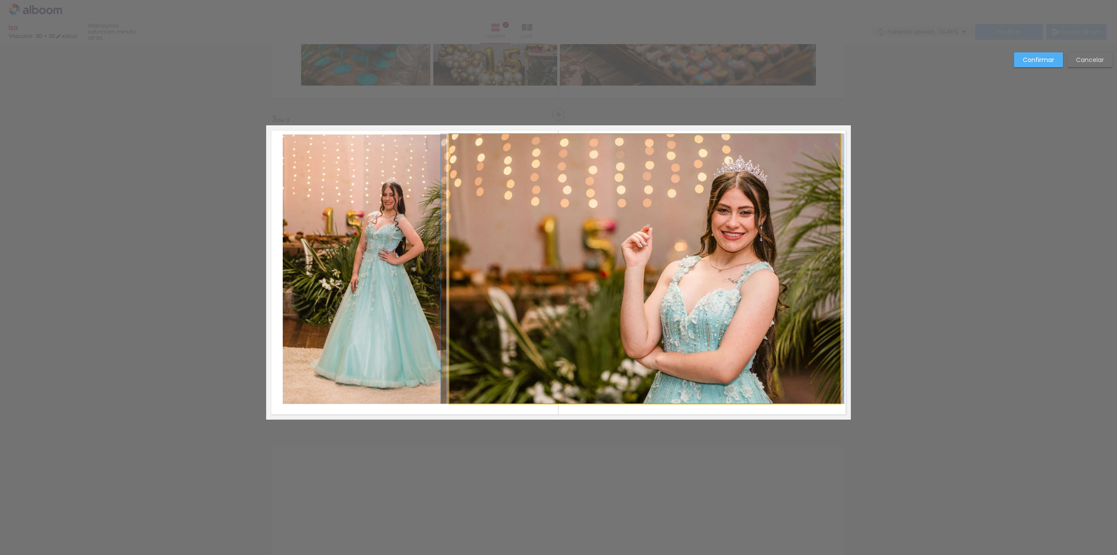
click at [580, 238] on quentale-photo at bounding box center [645, 268] width 391 height 269
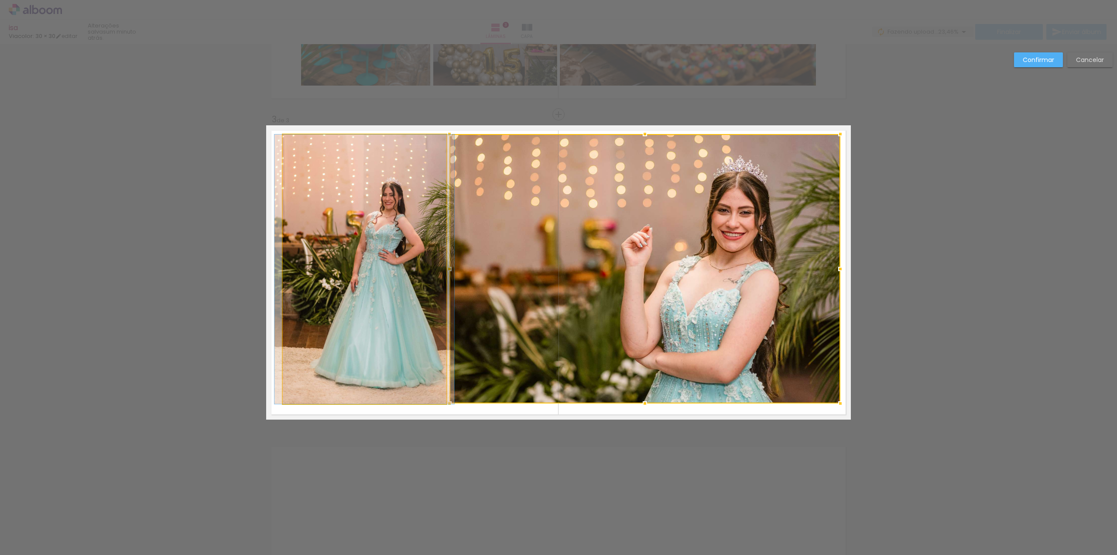
click at [389, 204] on quentale-photo at bounding box center [365, 268] width 164 height 269
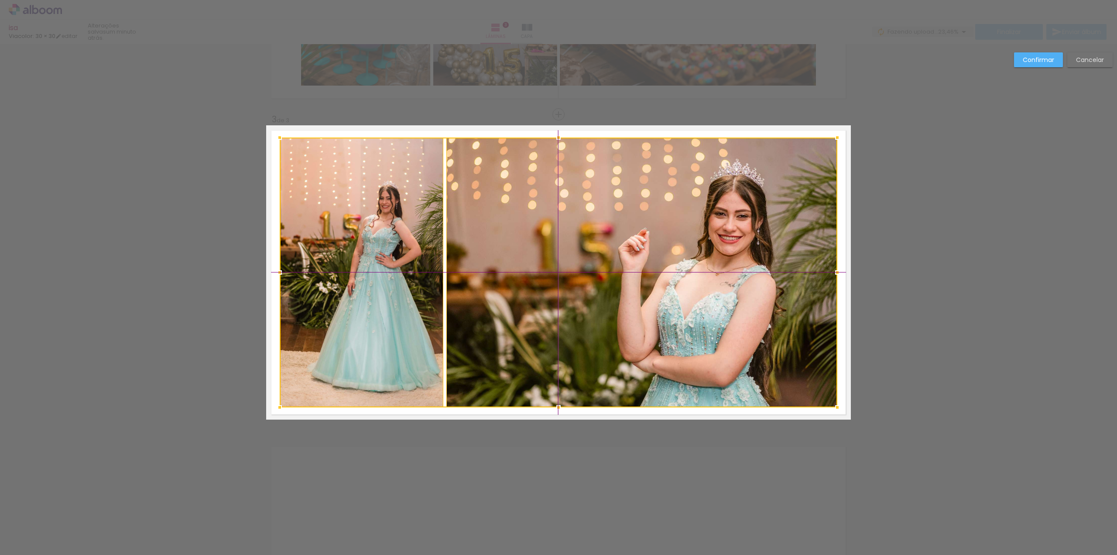
click at [643, 217] on div at bounding box center [559, 272] width 558 height 270
click at [1029, 55] on paper-button "Confirmar" at bounding box center [1038, 59] width 49 height 15
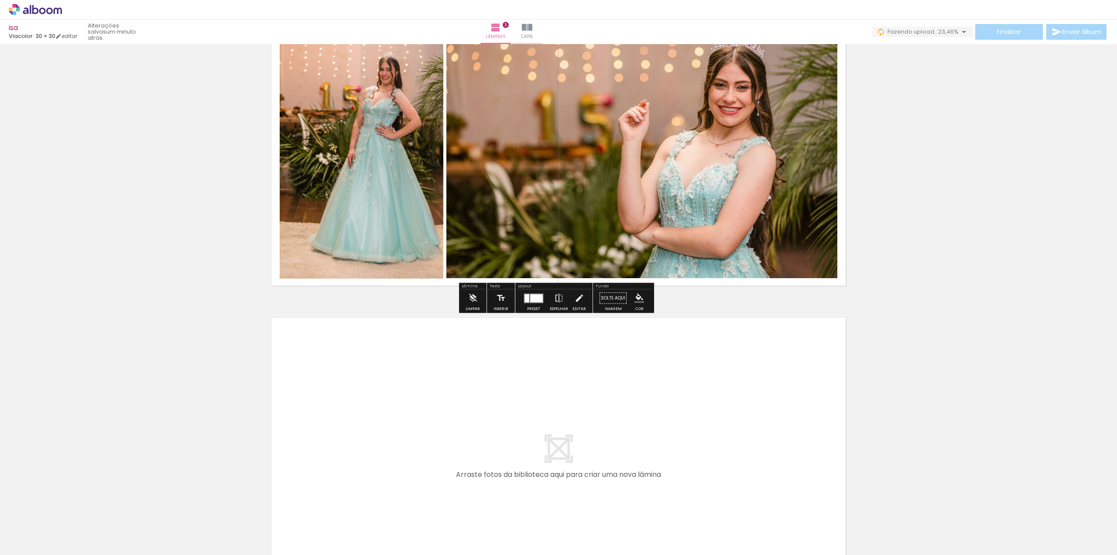
scroll to position [841, 0]
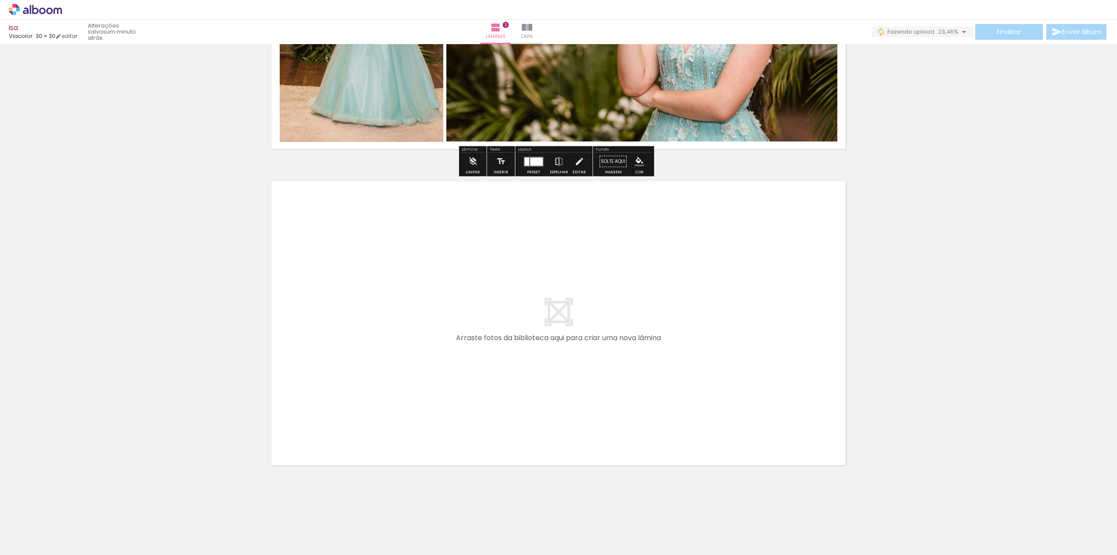
click at [759, 361] on quentale-layouter at bounding box center [558, 323] width 585 height 294
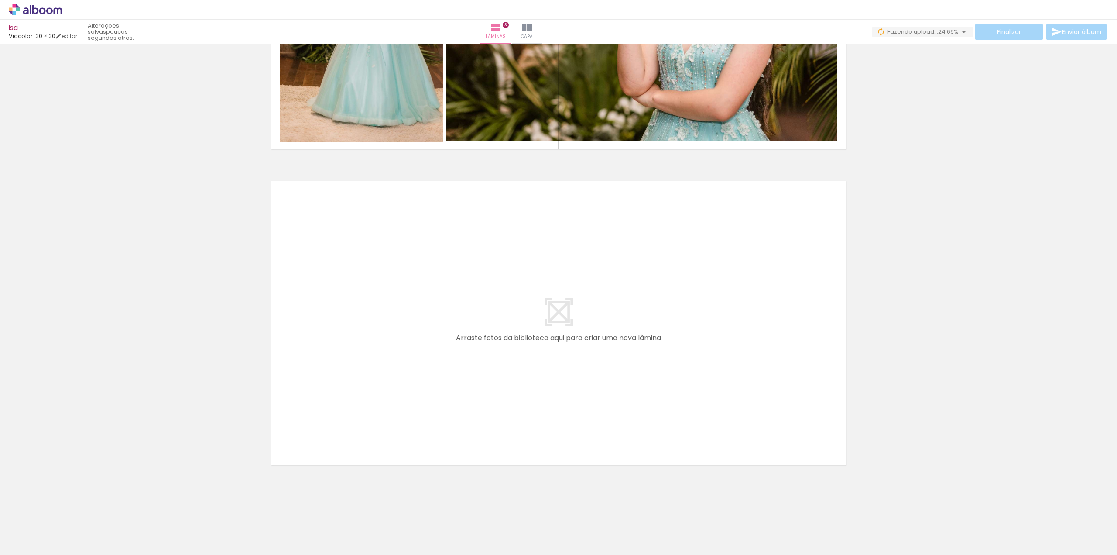
scroll to position [0, 290]
